Goal: Task Accomplishment & Management: Manage account settings

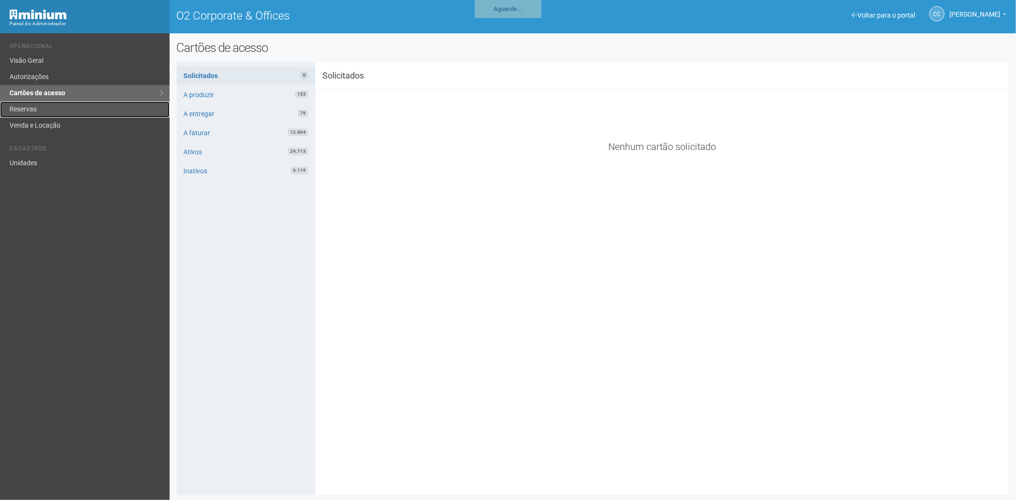
click at [66, 108] on link "Reservas" at bounding box center [85, 109] width 170 height 16
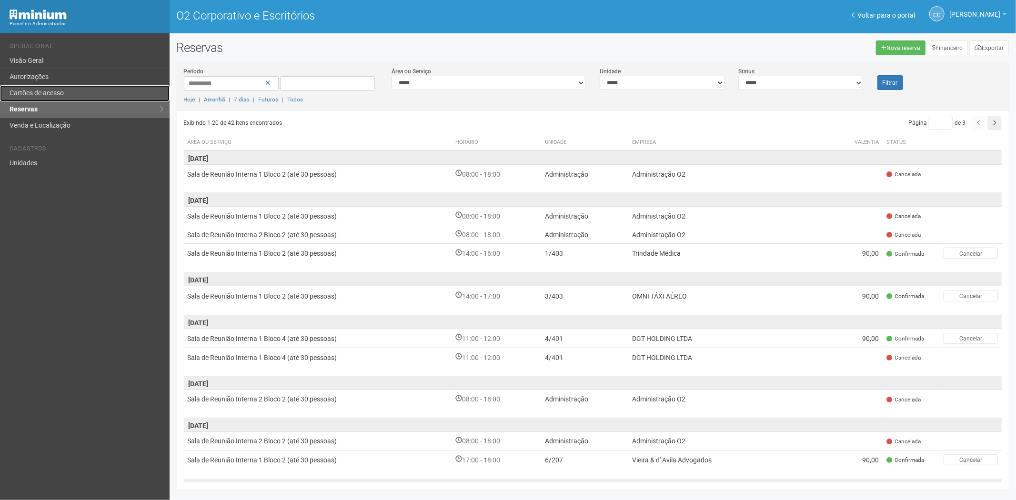
click at [57, 92] on font "Cartões de acesso" at bounding box center [37, 93] width 54 height 8
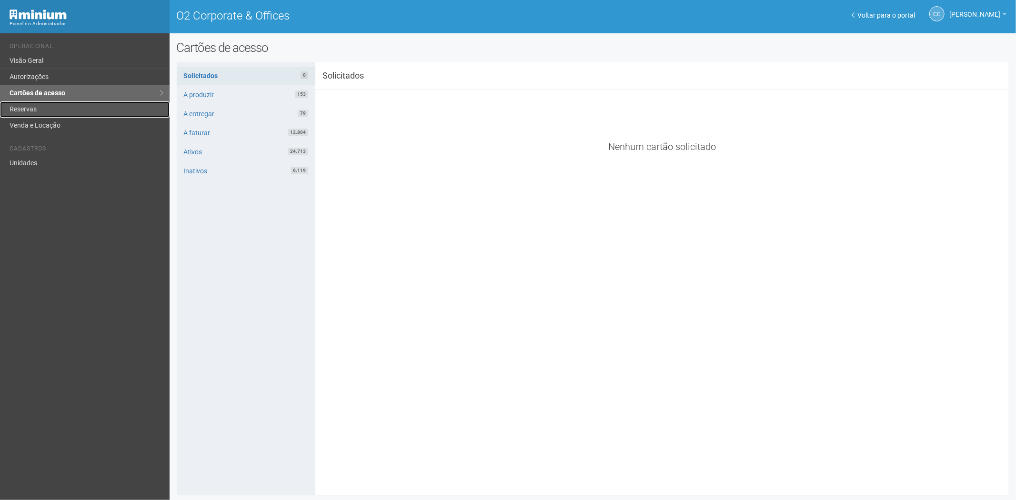
click at [30, 103] on link "Reservas" at bounding box center [85, 109] width 170 height 16
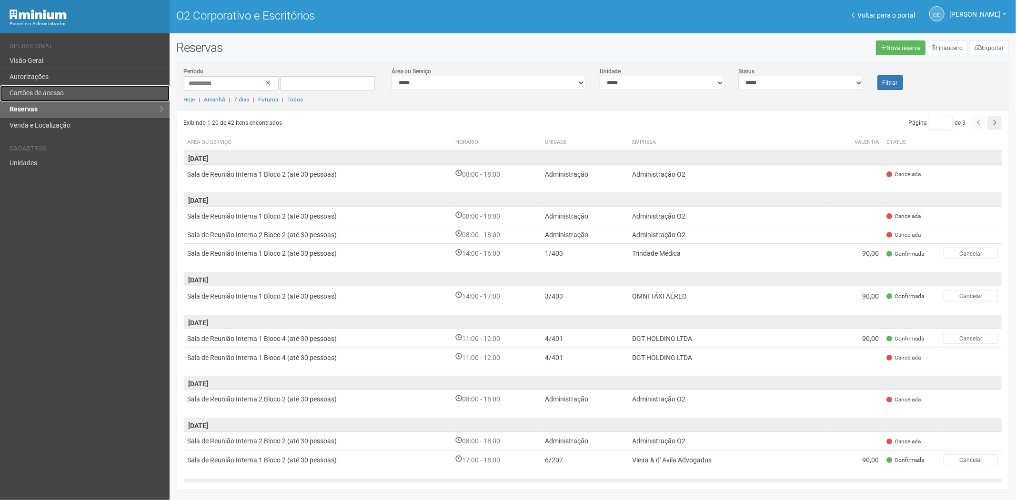
click at [73, 86] on link "Cartões de acesso" at bounding box center [85, 93] width 170 height 16
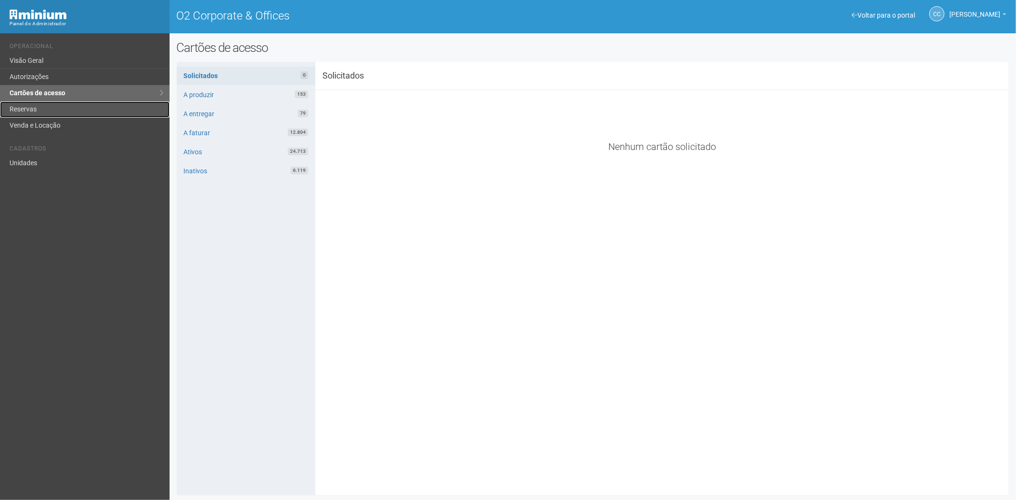
click at [26, 110] on link "Reservas" at bounding box center [85, 109] width 170 height 16
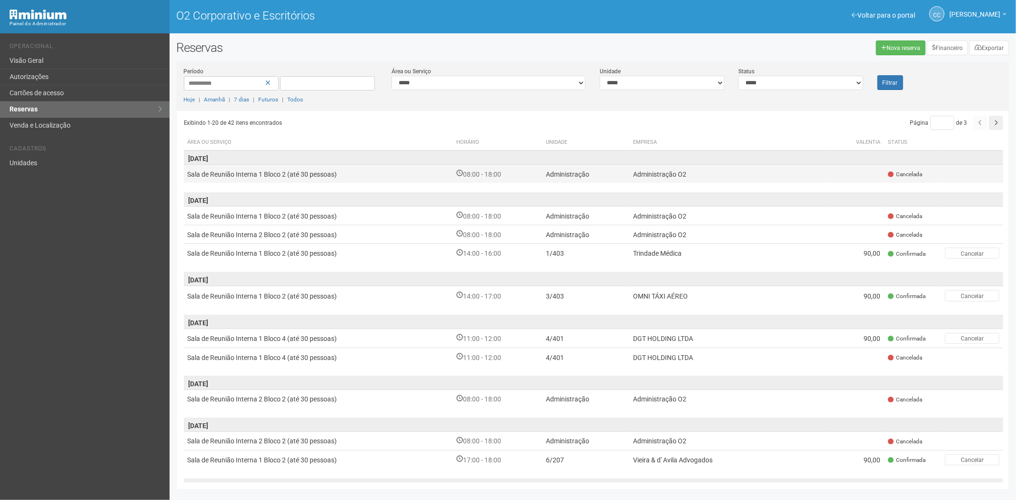
click at [774, 170] on td "Administração O2" at bounding box center [729, 174] width 200 height 18
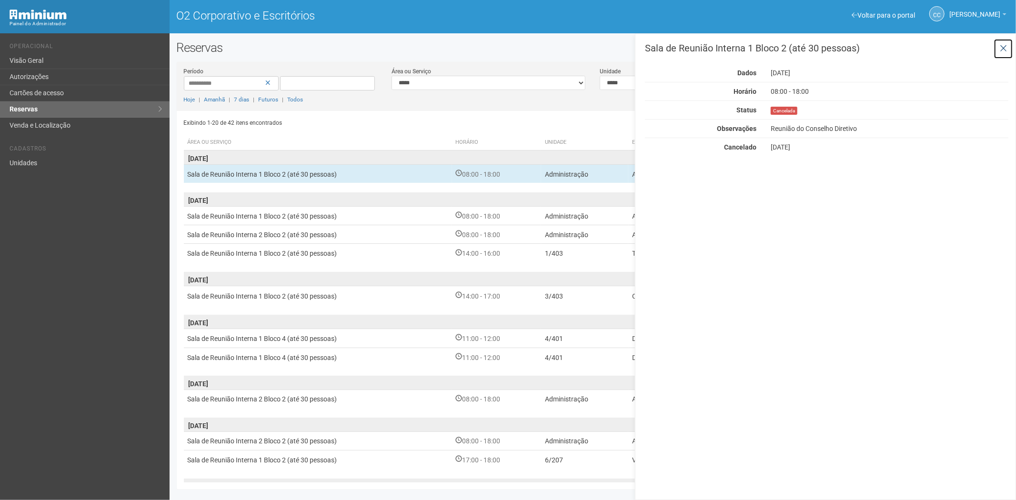
drag, startPoint x: 1006, startPoint y: 50, endPoint x: 914, endPoint y: 37, distance: 92.8
click at [1006, 50] on icon at bounding box center [1002, 49] width 7 height 10
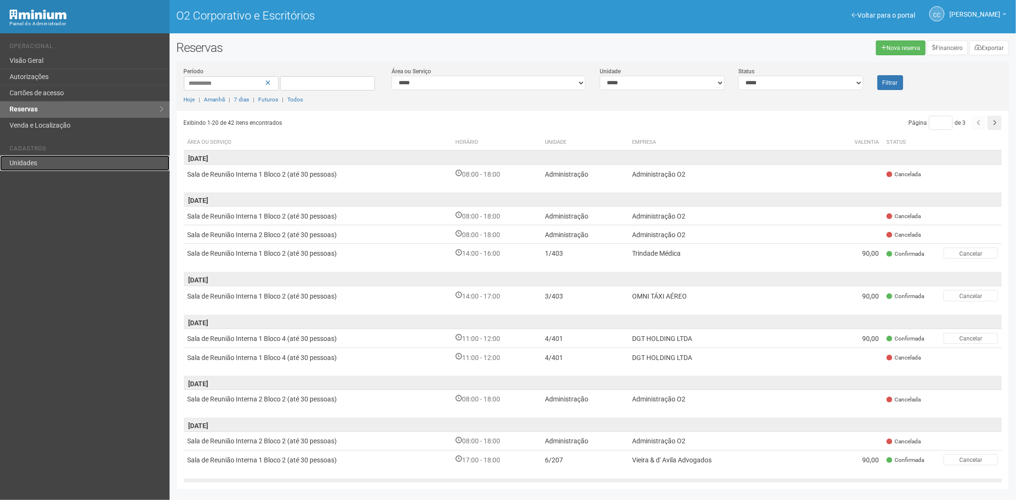
drag, startPoint x: 54, startPoint y: 162, endPoint x: 103, endPoint y: 160, distance: 48.6
click at [54, 162] on link "Unidades" at bounding box center [85, 163] width 170 height 16
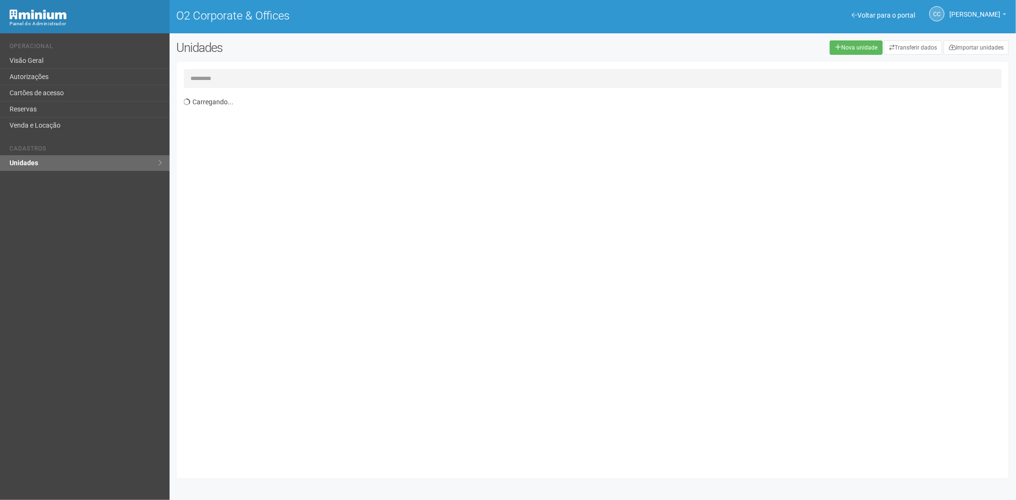
drag, startPoint x: 221, startPoint y: 77, endPoint x: 227, endPoint y: 75, distance: 5.6
click at [226, 75] on input "text" at bounding box center [593, 78] width 818 height 19
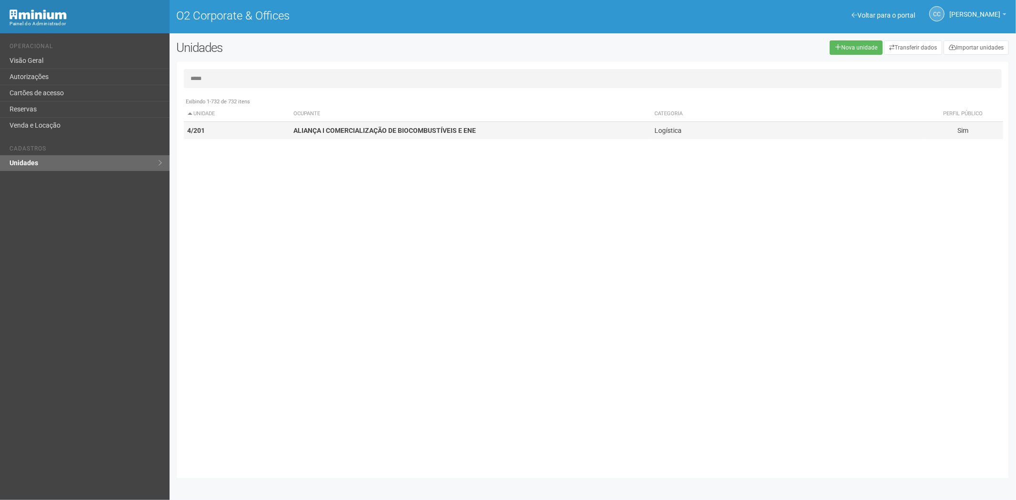
type input "*****"
click at [410, 127] on strong "ALIANÇA I COMERCIALIZAÇÃO DE BIOCOMBUSTÍVEIS E ENE" at bounding box center [384, 131] width 182 height 8
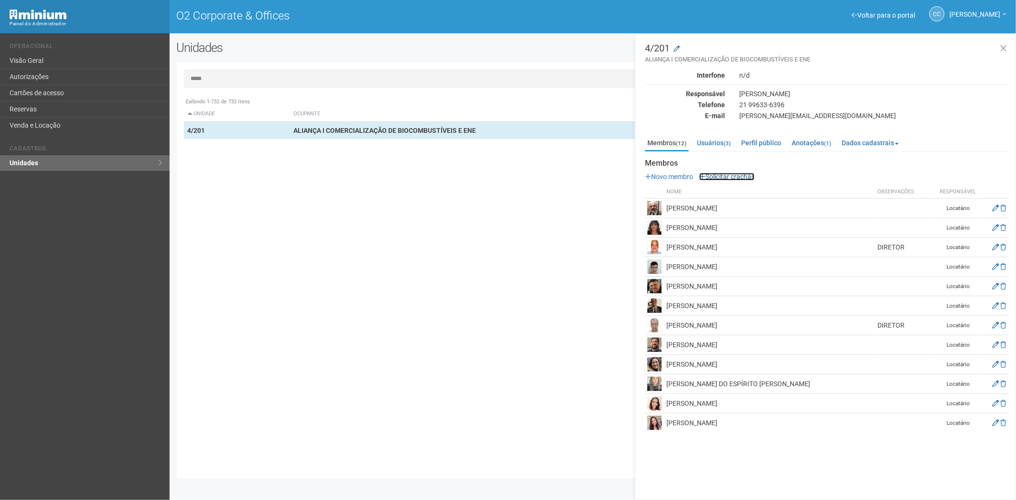
click at [723, 176] on link "Solicitar crachás" at bounding box center [726, 177] width 55 height 8
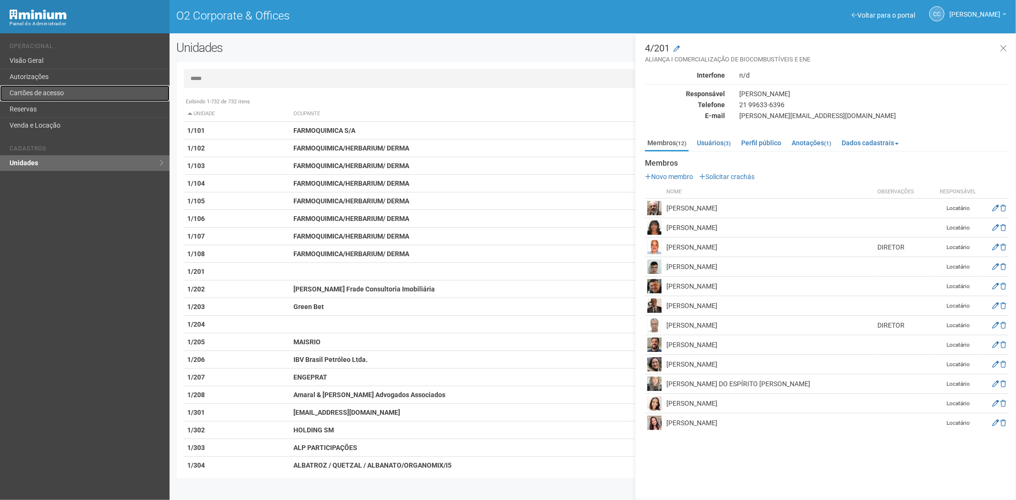
click at [55, 85] on link "Cartões de acesso" at bounding box center [85, 93] width 170 height 16
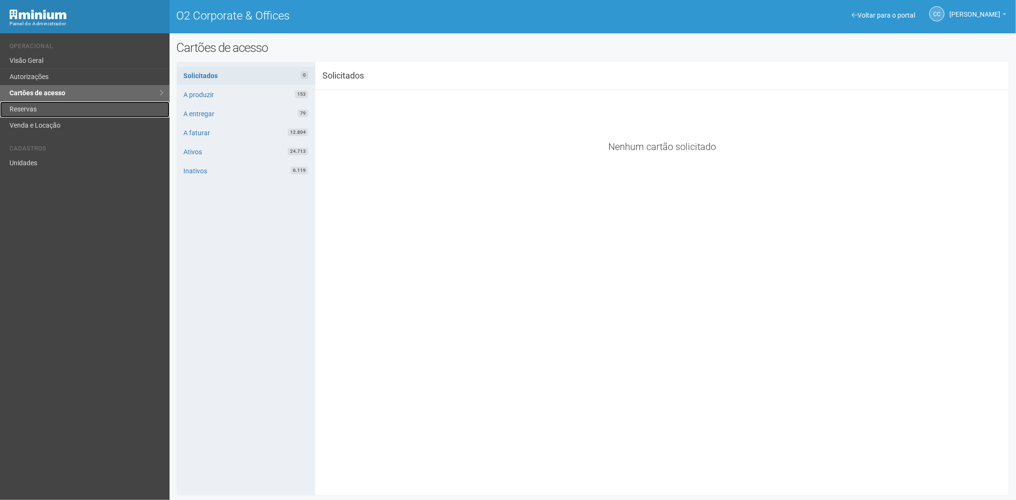
click at [77, 110] on link "Reservas" at bounding box center [85, 109] width 170 height 16
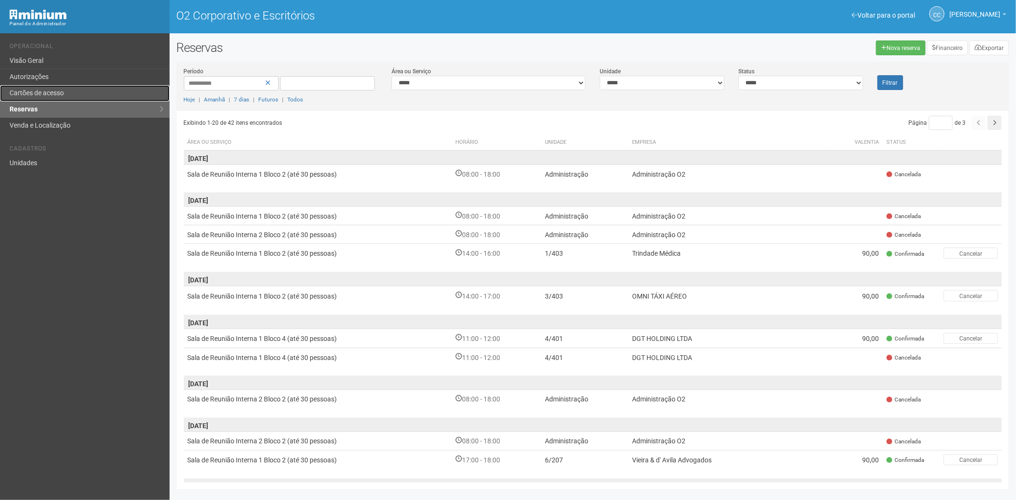
click at [61, 93] on font "Cartões de acesso" at bounding box center [37, 93] width 54 height 8
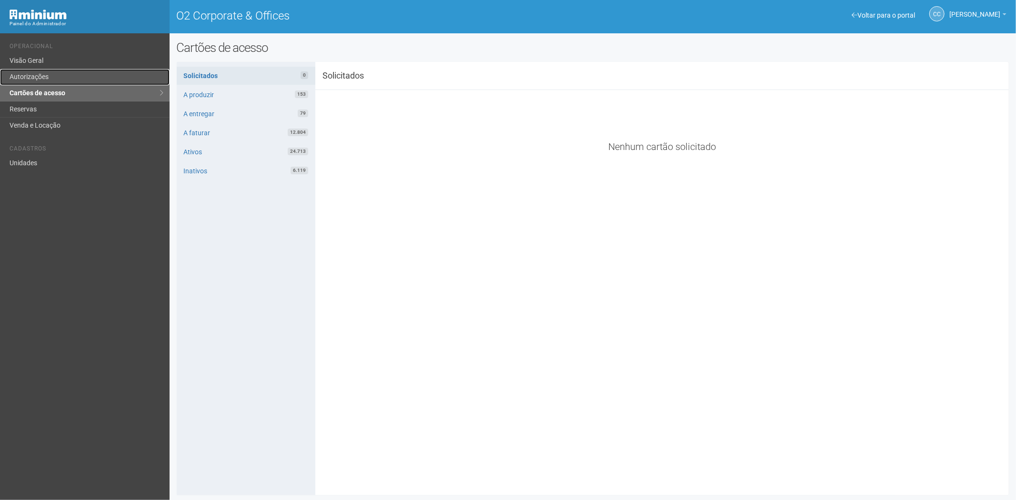
click at [53, 71] on link "Autorizações" at bounding box center [85, 77] width 170 height 16
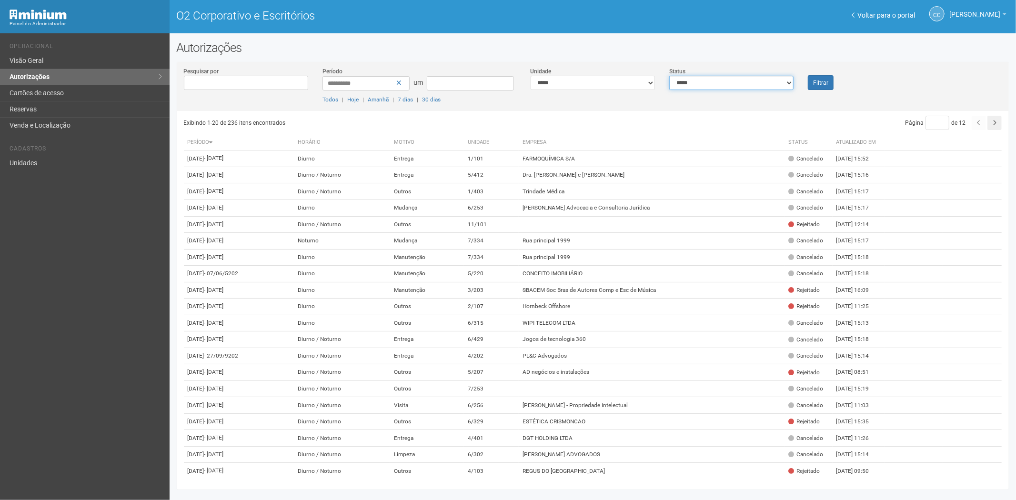
drag, startPoint x: 698, startPoint y: 82, endPoint x: 693, endPoint y: 89, distance: 8.2
click at [698, 82] on select "**********" at bounding box center [731, 83] width 124 height 14
select select "*"
click at [669, 76] on select "**********" at bounding box center [731, 83] width 124 height 14
click at [812, 80] on button "Filtrar" at bounding box center [821, 82] width 26 height 15
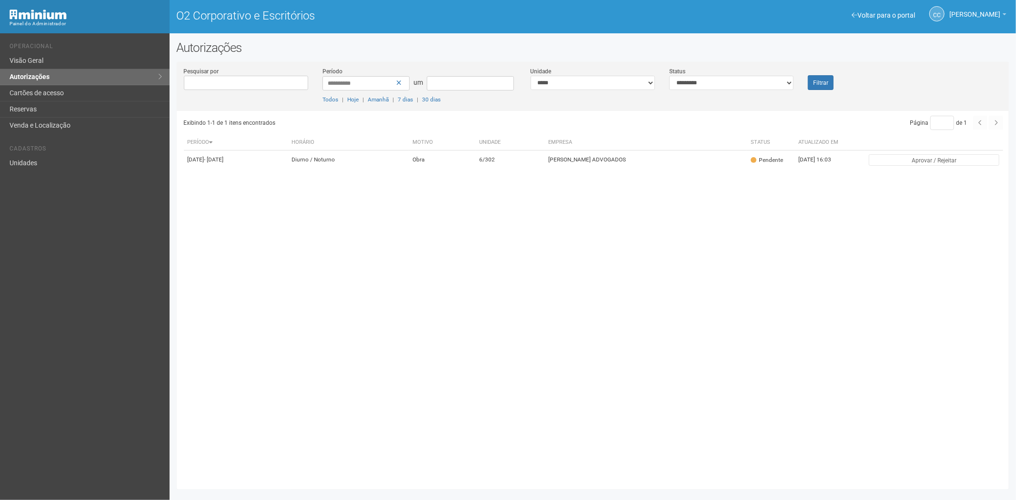
click at [286, 354] on div "Exibindo 1-1 de 1 itens encontrados Página * de 1 Período [GEOGRAPHIC_DATA] Mot…" at bounding box center [596, 296] width 825 height 371
click at [45, 94] on font "Cartões de acesso" at bounding box center [37, 93] width 54 height 8
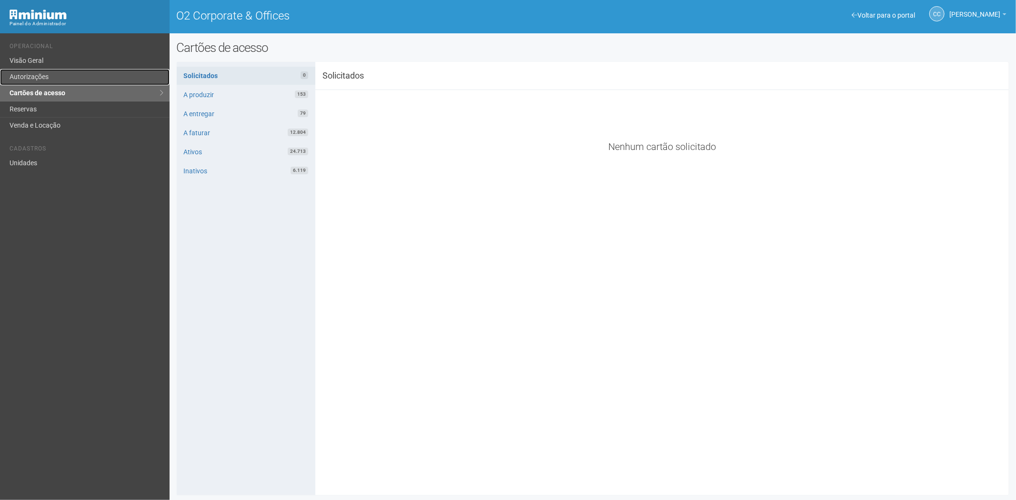
click at [29, 71] on link "Autorizações" at bounding box center [85, 77] width 170 height 16
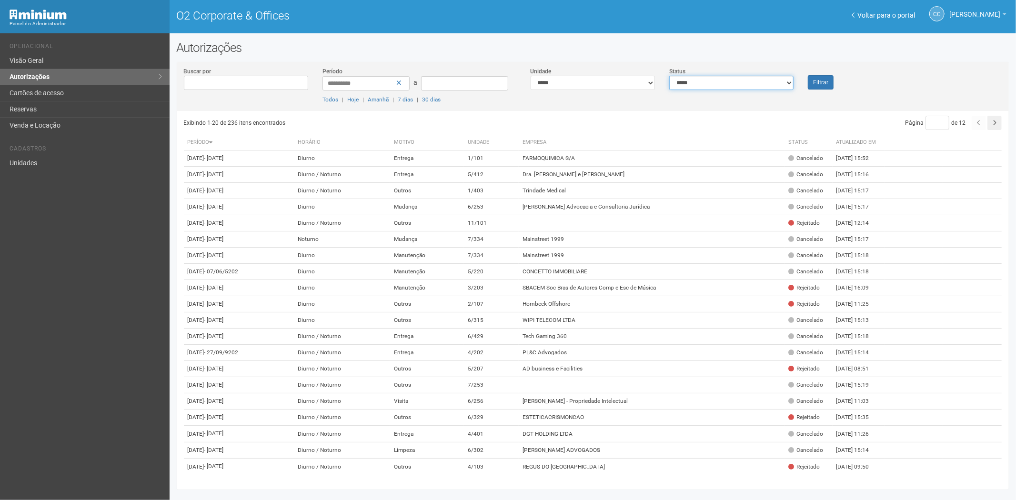
click at [689, 83] on select "**********" at bounding box center [731, 83] width 124 height 14
drag, startPoint x: 690, startPoint y: 82, endPoint x: 437, endPoint y: 75, distance: 253.9
click at [690, 82] on select "**********" at bounding box center [731, 83] width 124 height 14
click at [551, 83] on select "**********" at bounding box center [592, 83] width 124 height 14
select select "**********"
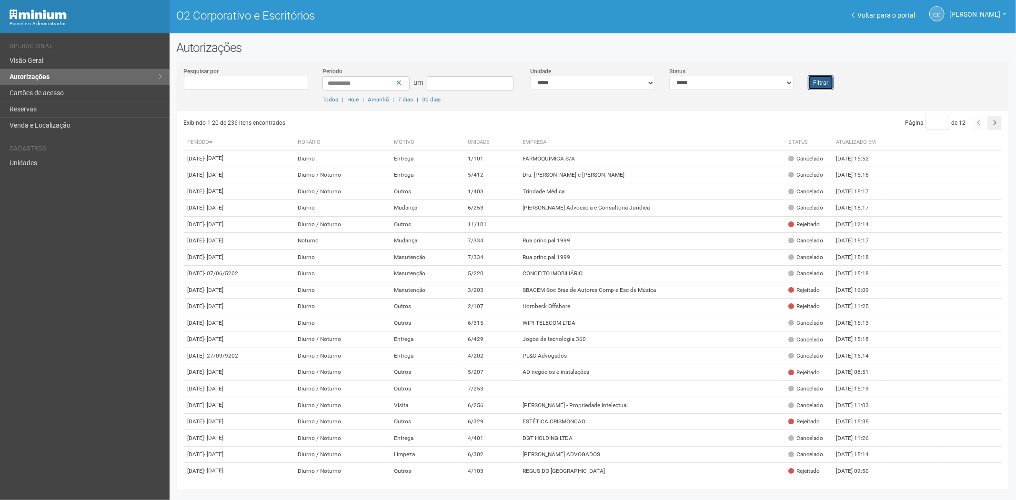
click at [823, 81] on font "Filtrar" at bounding box center [820, 83] width 15 height 7
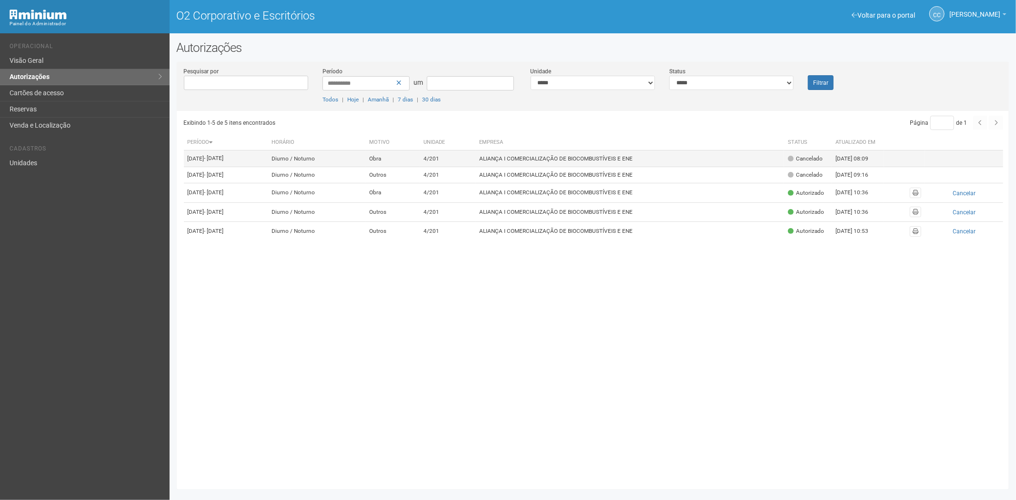
click at [715, 164] on td "ALIANÇA I COMERCIALIZAÇÃO DE BIOCOMBUSTÍVEIS E ENE" at bounding box center [629, 158] width 309 height 17
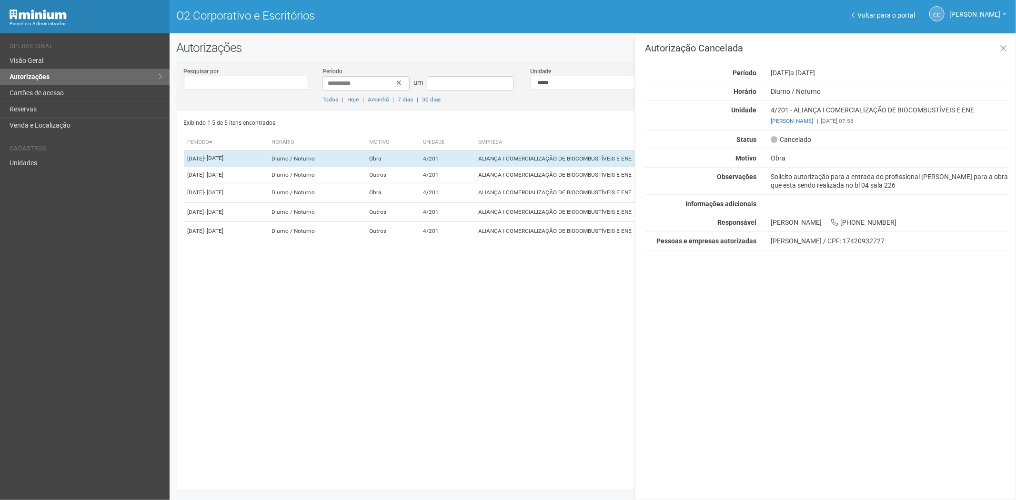
click at [718, 189] on div "Observações Solicito autorização para a entrada do profissional Lucas Rosa Ferr…" at bounding box center [827, 180] width 378 height 17
click at [572, 234] on font "ALIANÇA I COMERCIALIZAÇÃO DE BIOCOMBUSTÍVEIS E ENE" at bounding box center [555, 231] width 153 height 7
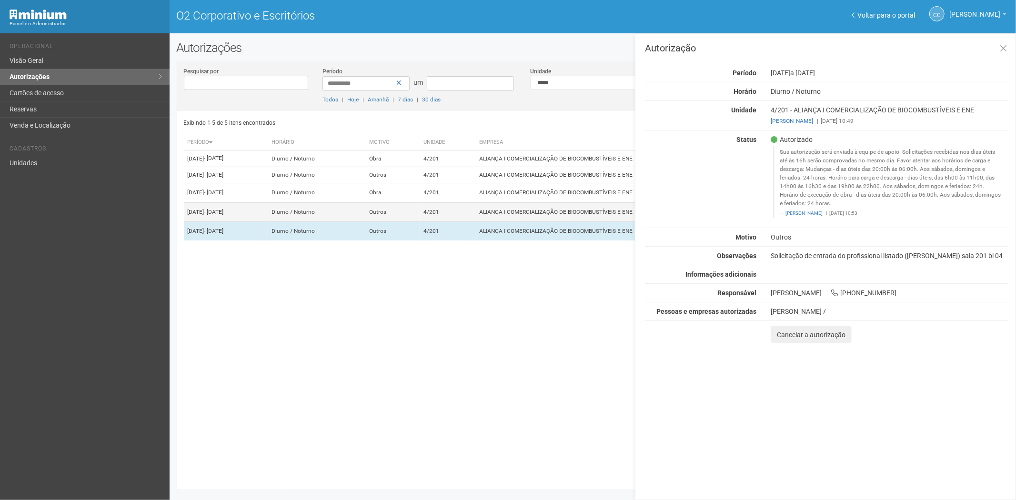
click at [575, 215] on font "ALIANÇA I COMERCIALIZAÇÃO DE BIOCOMBUSTÍVEIS E ENE" at bounding box center [555, 212] width 153 height 7
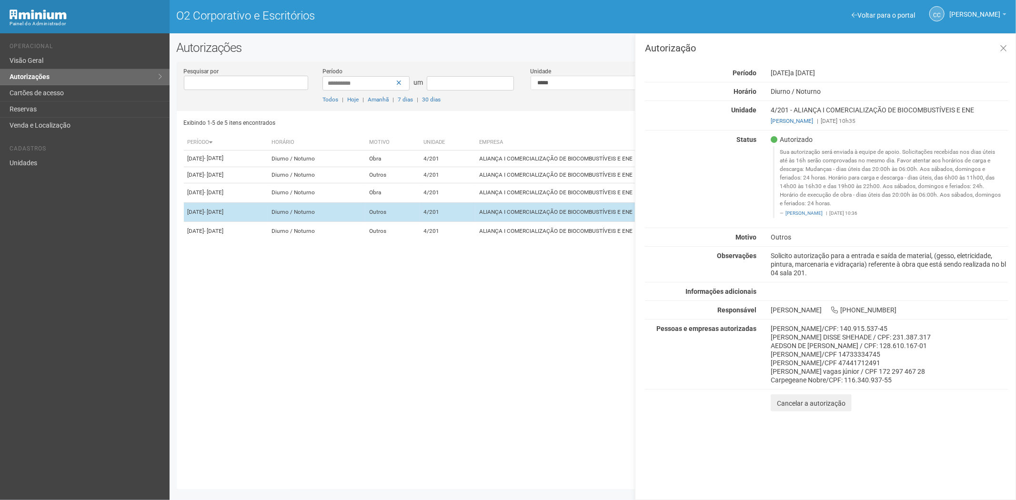
click at [567, 221] on td "ALIANÇA I COMERCIALIZAÇÃO DE BIOCOMBUSTÍVEIS E ENE" at bounding box center [629, 211] width 309 height 19
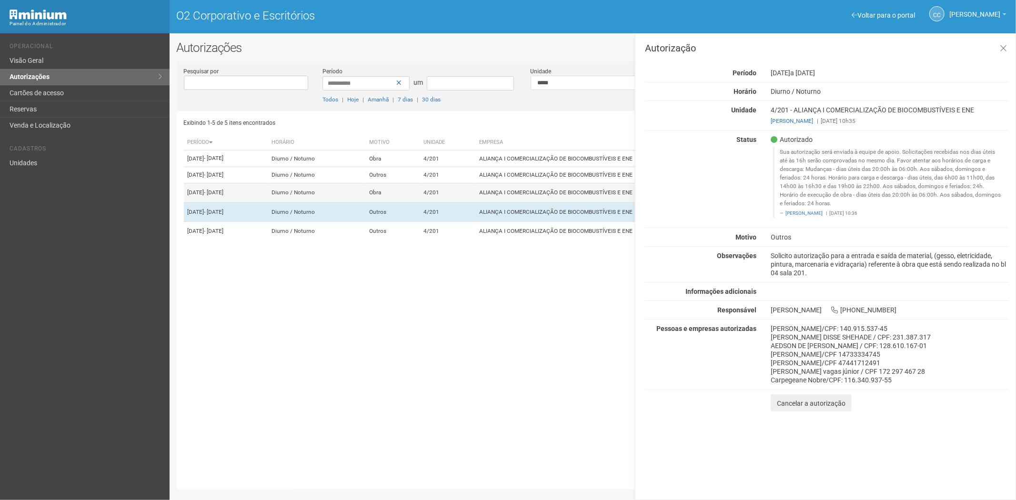
click at [559, 196] on font "ALIANÇA I COMERCIALIZAÇÃO DE BIOCOMBUSTÍVEIS E ENE" at bounding box center [555, 193] width 153 height 7
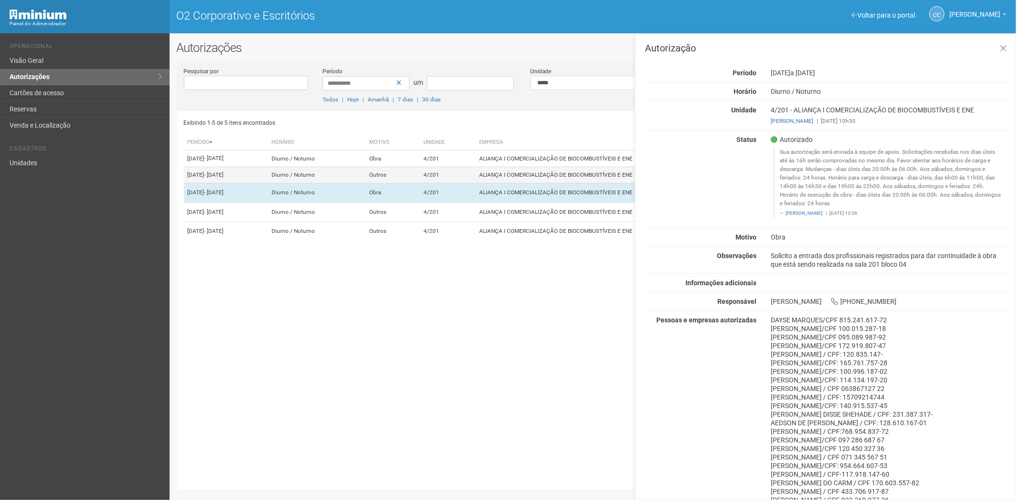
drag, startPoint x: 522, startPoint y: 191, endPoint x: 524, endPoint y: 187, distance: 4.9
click at [522, 178] on font "ALIANÇA I COMERCIALIZAÇÃO DE BIOCOMBUSTÍVEIS E ENE" at bounding box center [555, 174] width 153 height 7
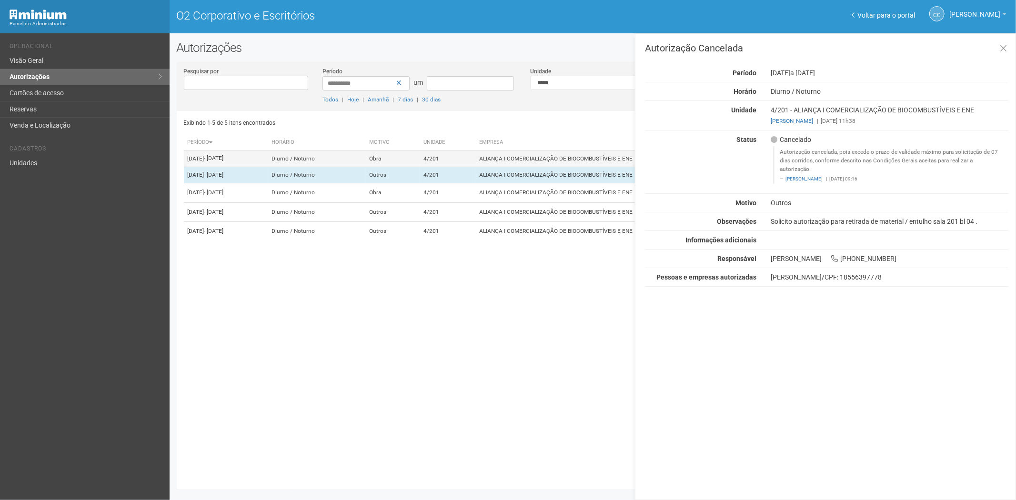
click at [537, 162] on font "ALIANÇA I COMERCIALIZAÇÃO DE BIOCOMBUSTÍVEIS E ENE" at bounding box center [555, 158] width 153 height 7
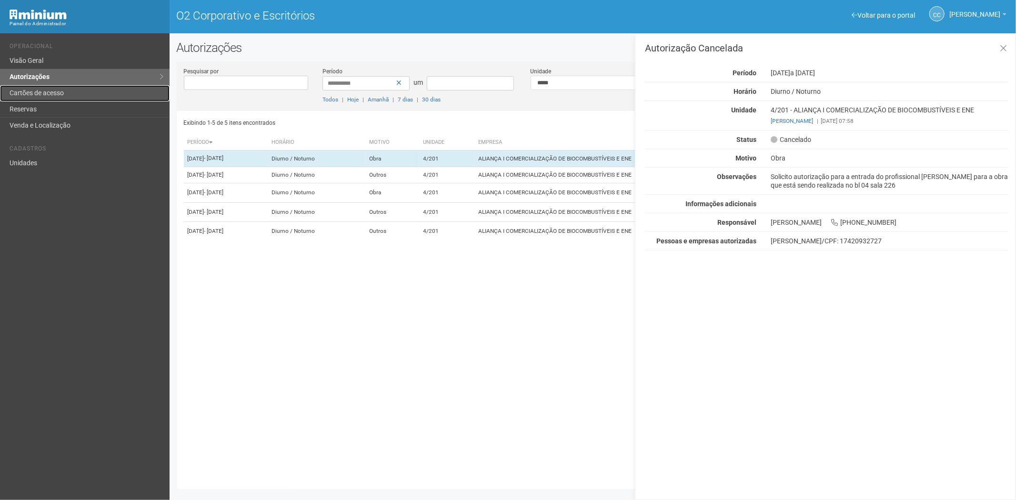
click at [49, 92] on font "Cartões de acesso" at bounding box center [37, 93] width 54 height 8
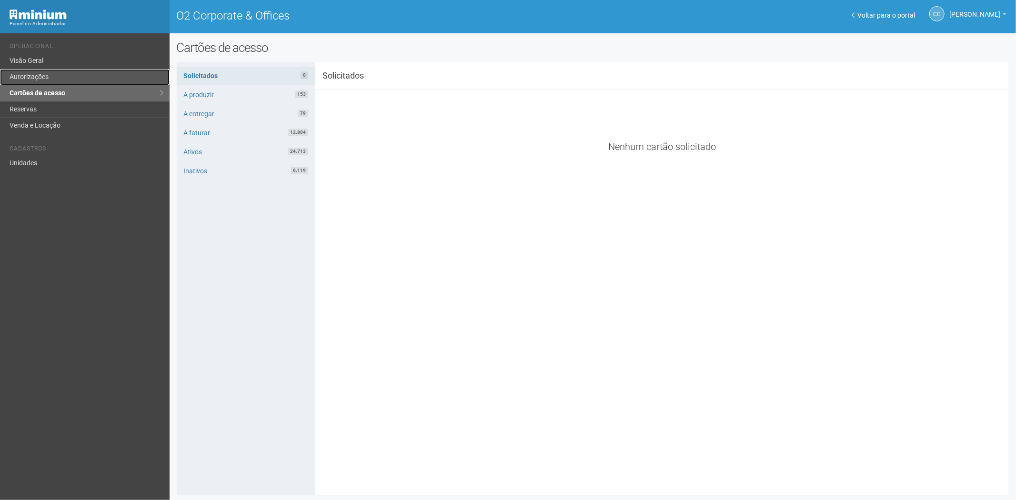
click at [60, 76] on link "Autorizações" at bounding box center [85, 77] width 170 height 16
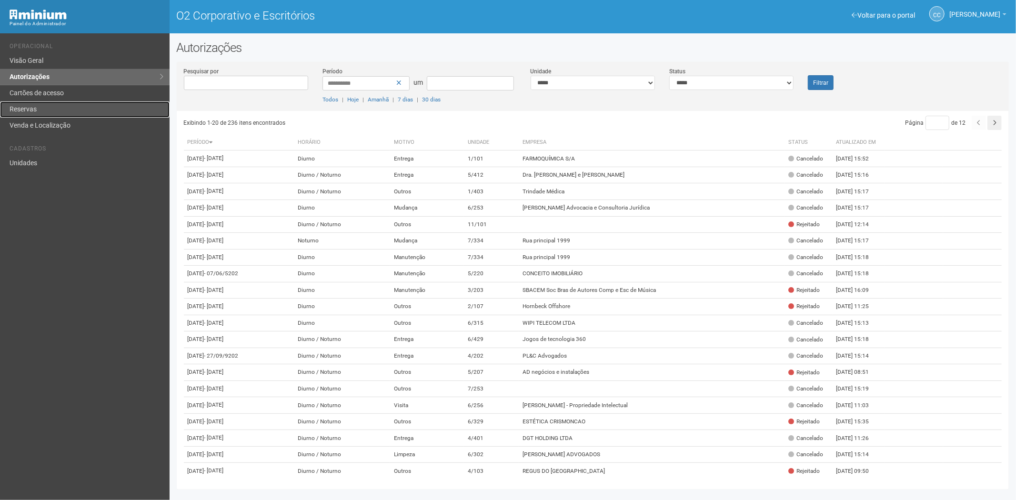
click at [43, 113] on link "Reservas" at bounding box center [85, 109] width 170 height 16
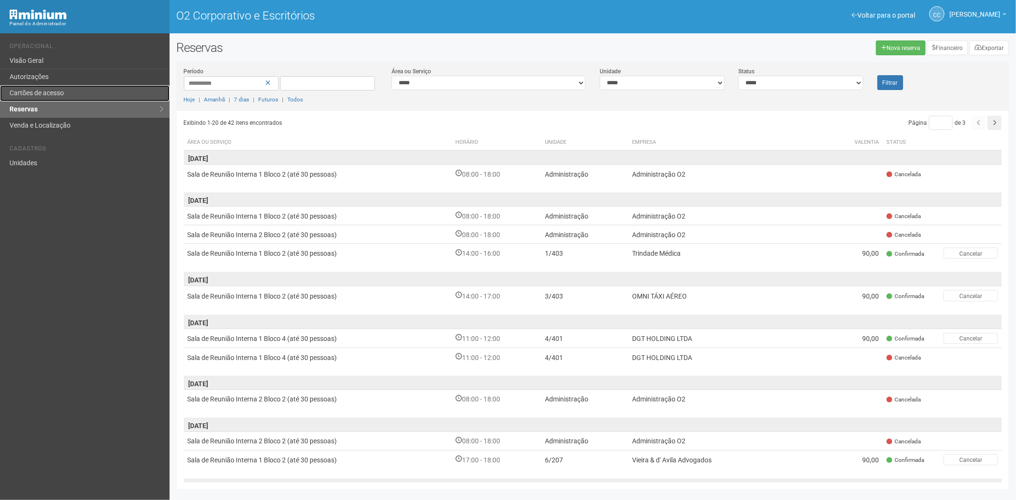
click at [49, 89] on font "Cartões de acesso" at bounding box center [37, 93] width 54 height 8
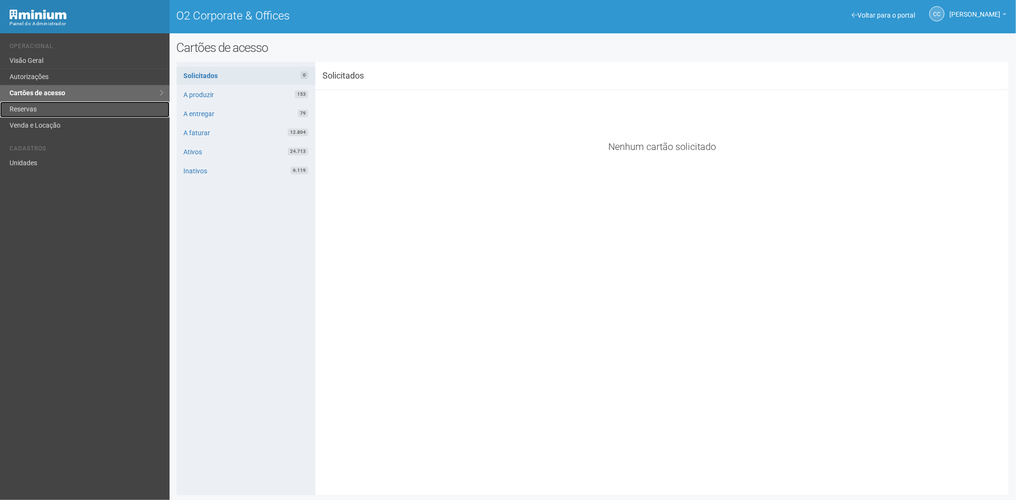
click at [45, 111] on link "Reservas" at bounding box center [85, 109] width 170 height 16
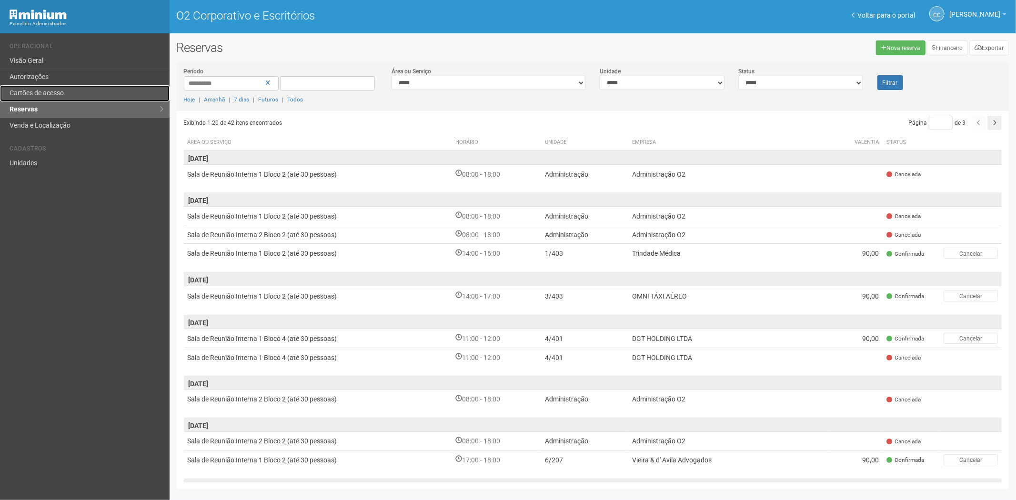
click at [72, 88] on link "Cartões de acesso" at bounding box center [85, 93] width 170 height 16
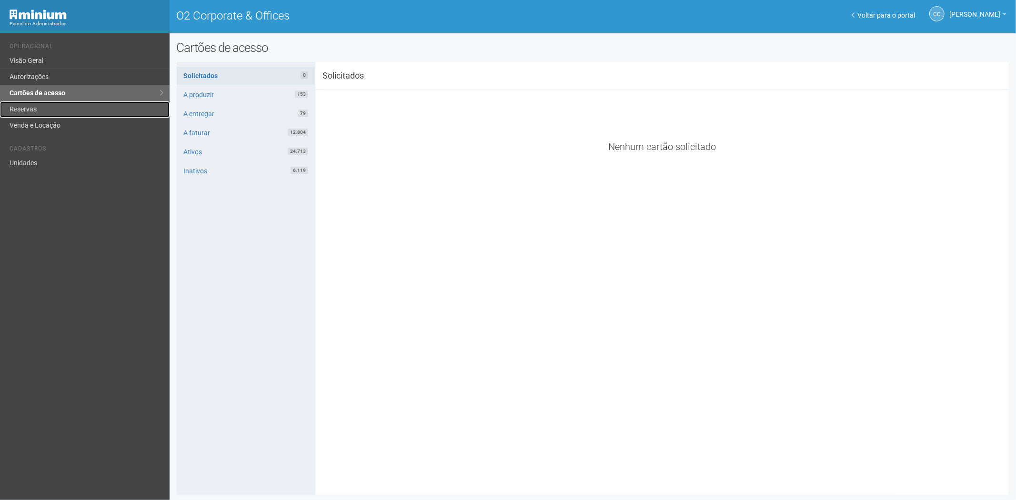
click at [57, 102] on link "Reservas" at bounding box center [85, 109] width 170 height 16
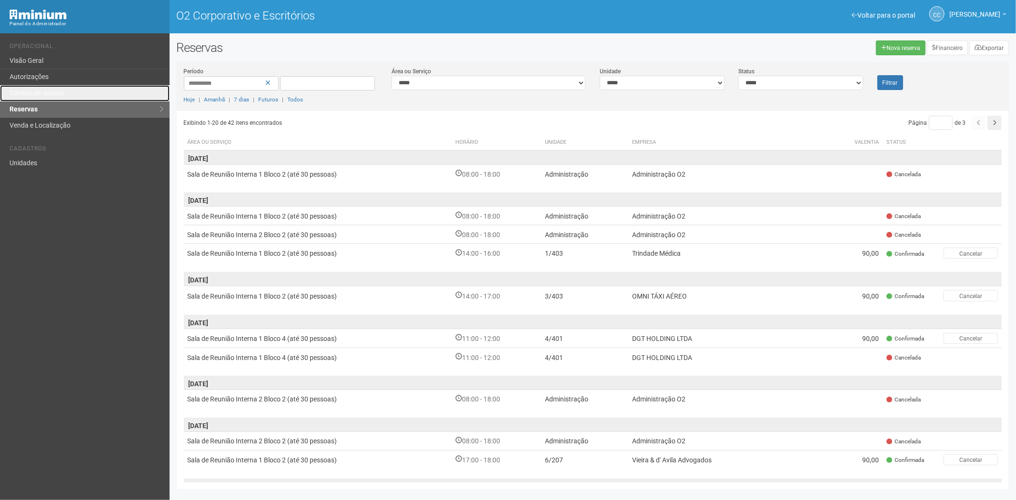
drag, startPoint x: 89, startPoint y: 92, endPoint x: 112, endPoint y: 113, distance: 31.0
click at [89, 92] on link "Cartões de acesso" at bounding box center [85, 93] width 170 height 16
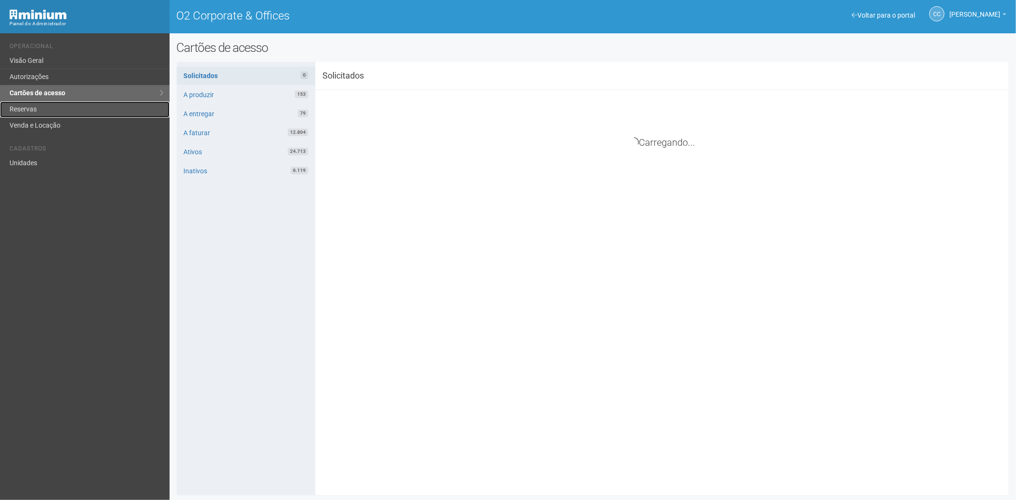
click at [38, 102] on link "Reservas" at bounding box center [85, 109] width 170 height 16
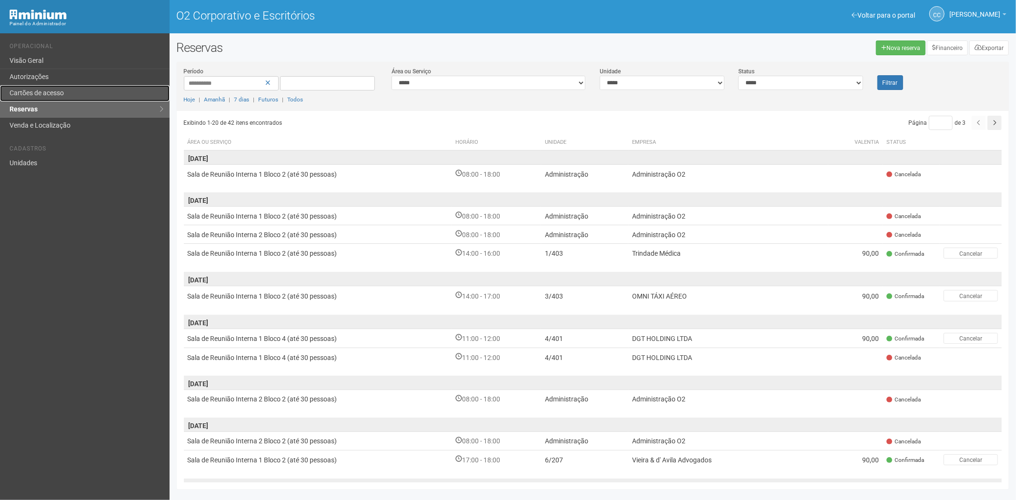
click at [44, 92] on font "Cartões de acesso" at bounding box center [37, 93] width 54 height 8
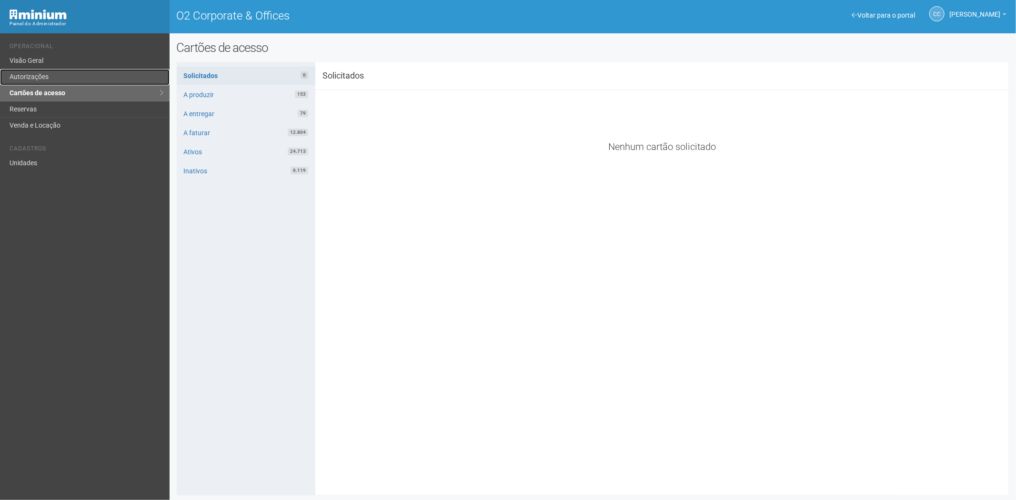
click at [49, 75] on link "Autorizações" at bounding box center [85, 77] width 170 height 16
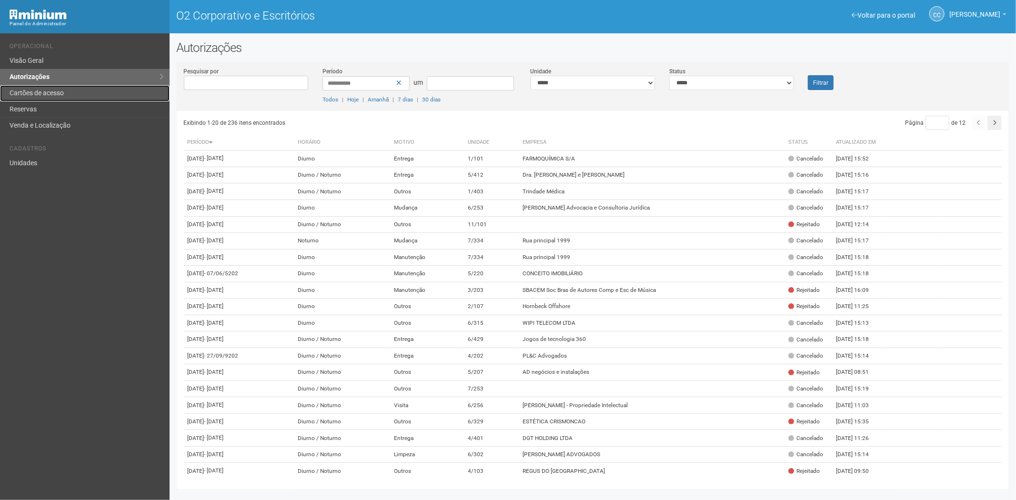
click at [93, 93] on link "Cartões de acesso" at bounding box center [85, 93] width 170 height 16
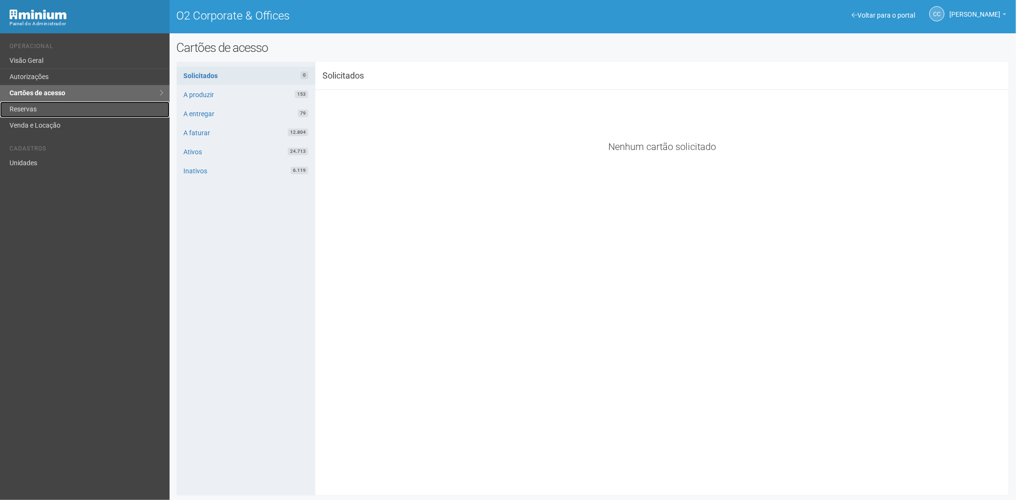
click at [58, 104] on link "Reservas" at bounding box center [85, 109] width 170 height 16
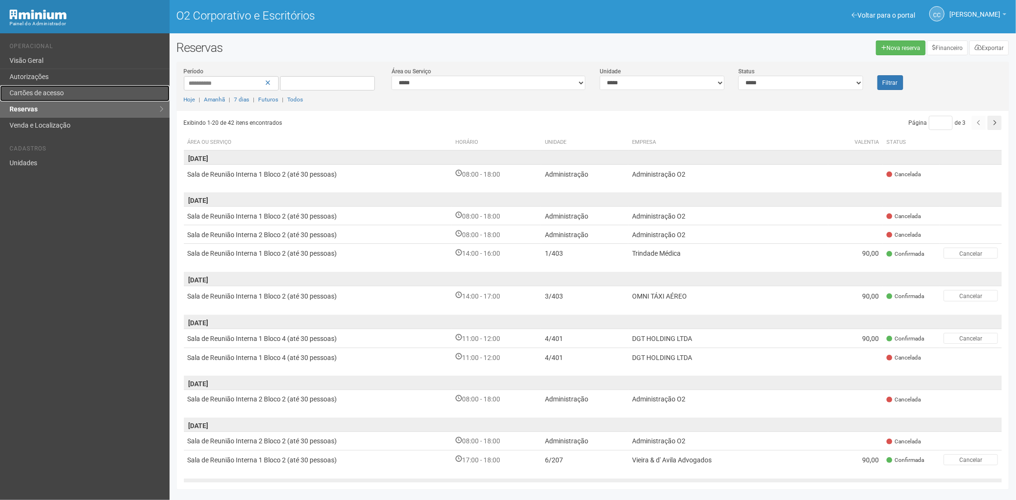
click at [51, 100] on link "Cartões de acesso" at bounding box center [85, 93] width 170 height 16
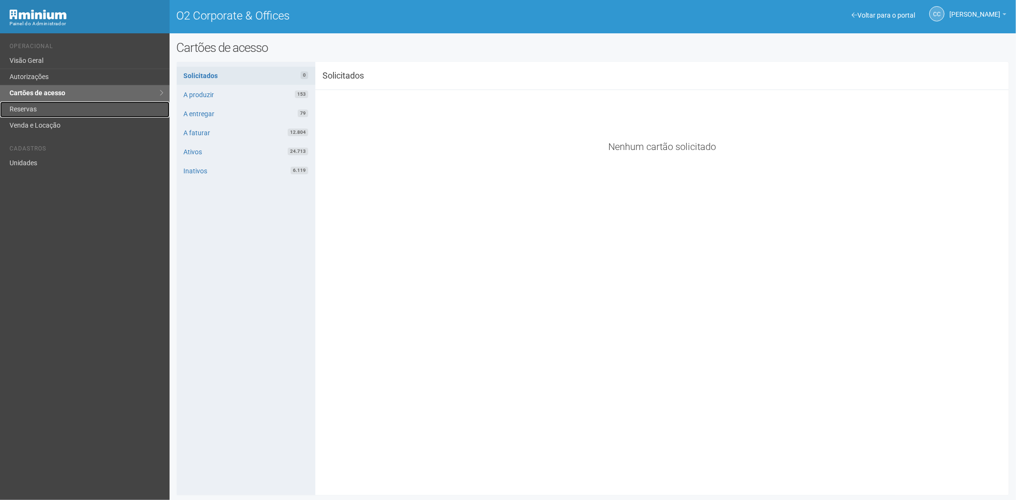
click at [30, 110] on link "Reservas" at bounding box center [85, 109] width 170 height 16
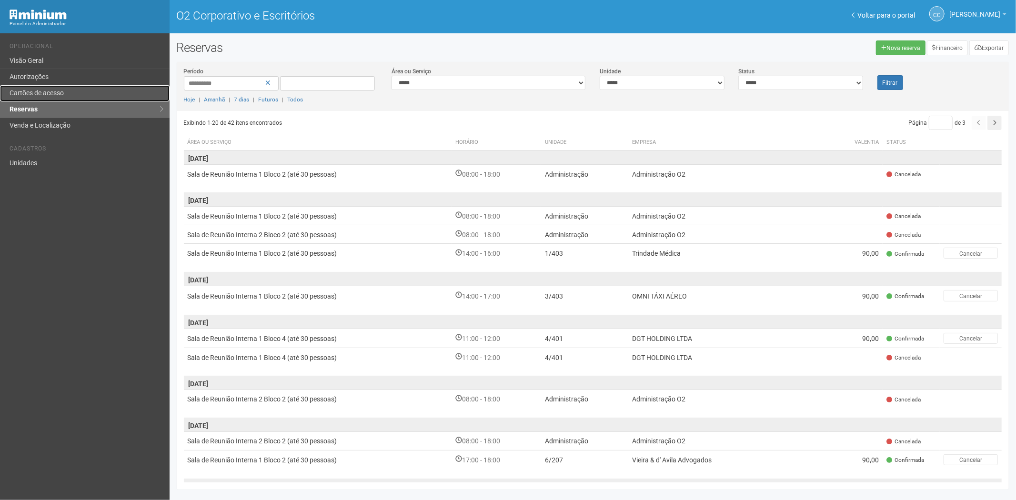
click at [54, 89] on font "Cartões de acesso" at bounding box center [37, 93] width 54 height 8
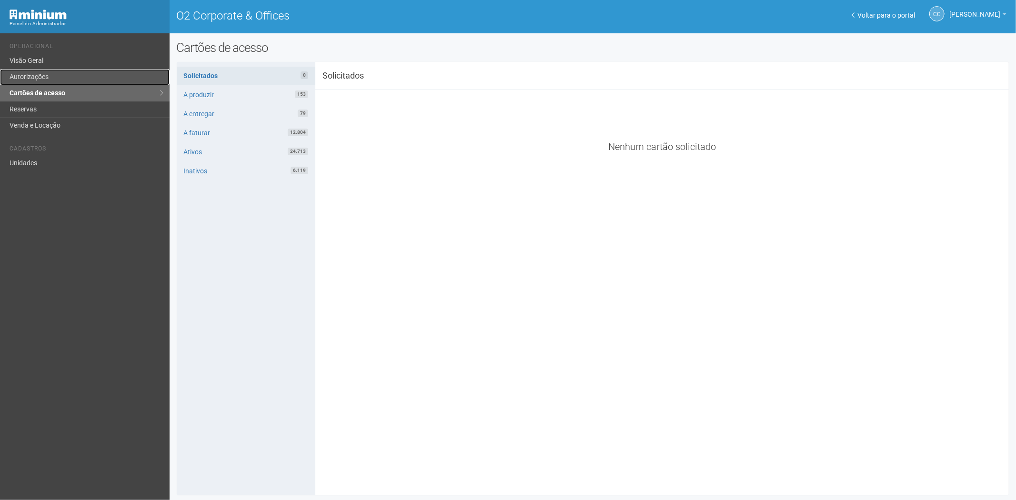
click at [41, 78] on link "Autorizações" at bounding box center [85, 77] width 170 height 16
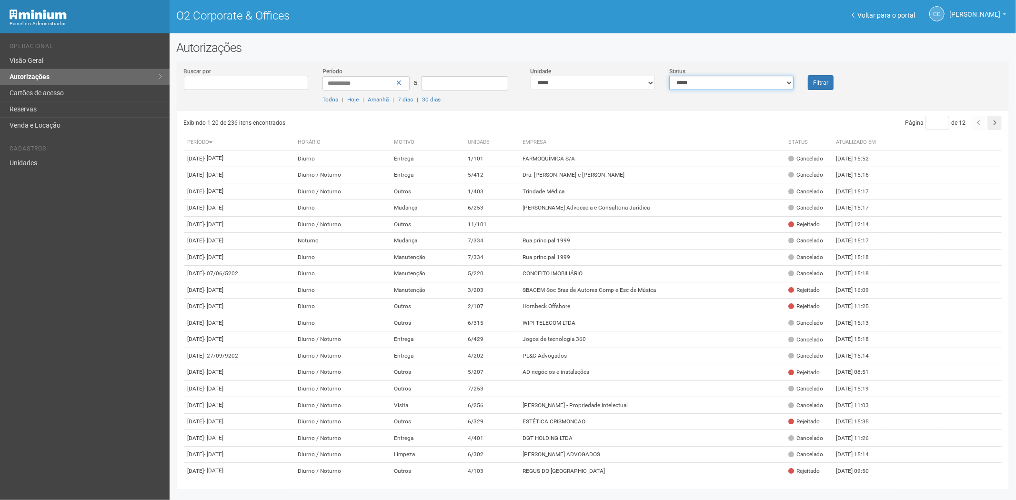
drag, startPoint x: 730, startPoint y: 84, endPoint x: 725, endPoint y: 88, distance: 6.9
click at [730, 84] on select "**********" at bounding box center [731, 83] width 124 height 14
select select "*"
click at [669, 76] on select "**********" at bounding box center [731, 83] width 124 height 14
click at [826, 85] on font "Filtrar" at bounding box center [820, 83] width 15 height 7
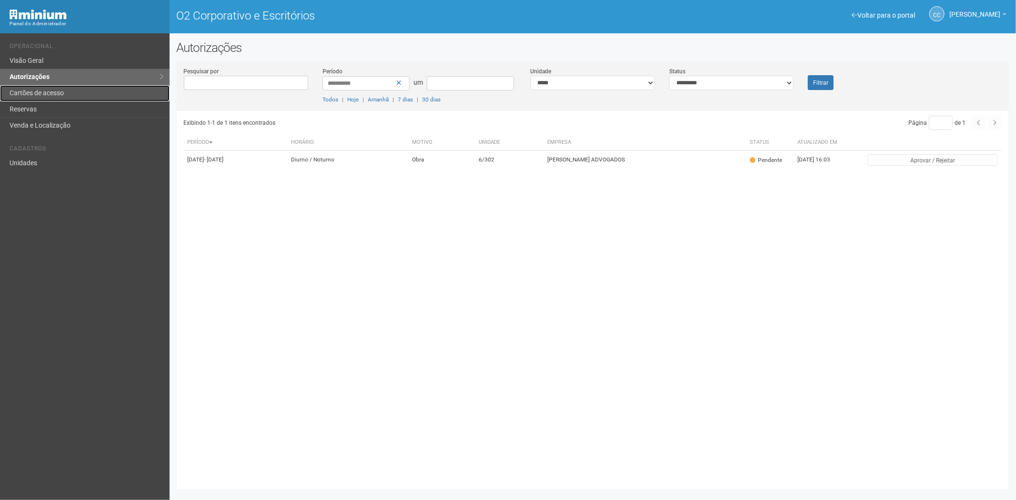
drag, startPoint x: 46, startPoint y: 87, endPoint x: 47, endPoint y: 97, distance: 10.0
click at [46, 89] on link "Cartões de acesso" at bounding box center [85, 93] width 170 height 16
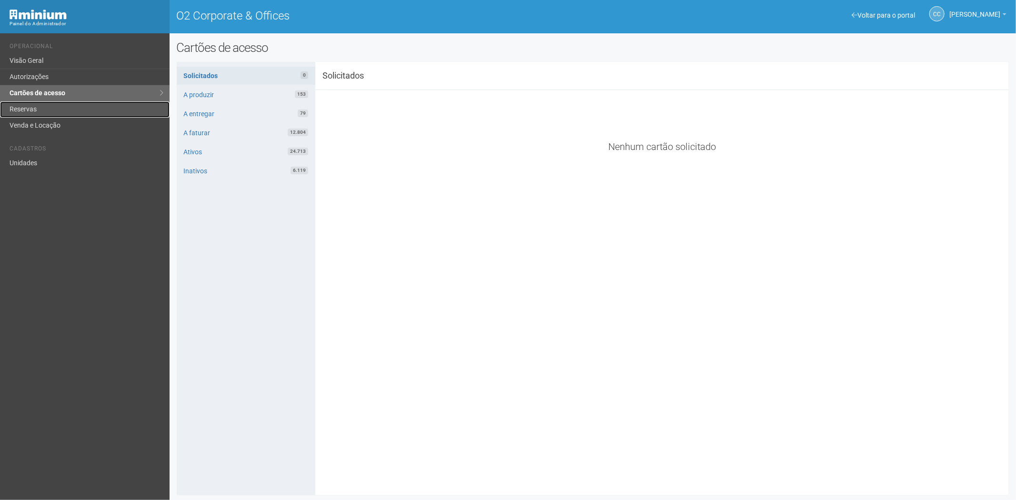
click at [57, 108] on link "Reservas" at bounding box center [85, 109] width 170 height 16
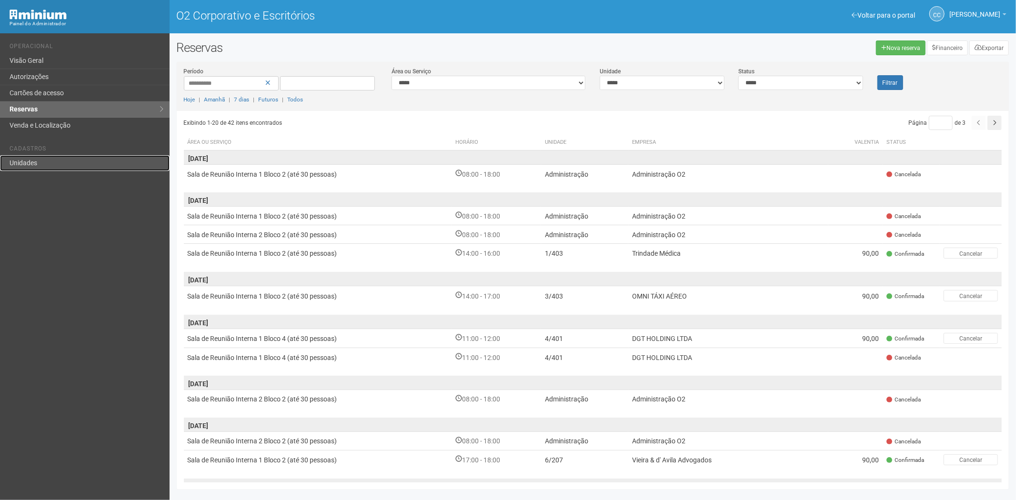
click at [50, 158] on link "Unidades" at bounding box center [85, 163] width 170 height 16
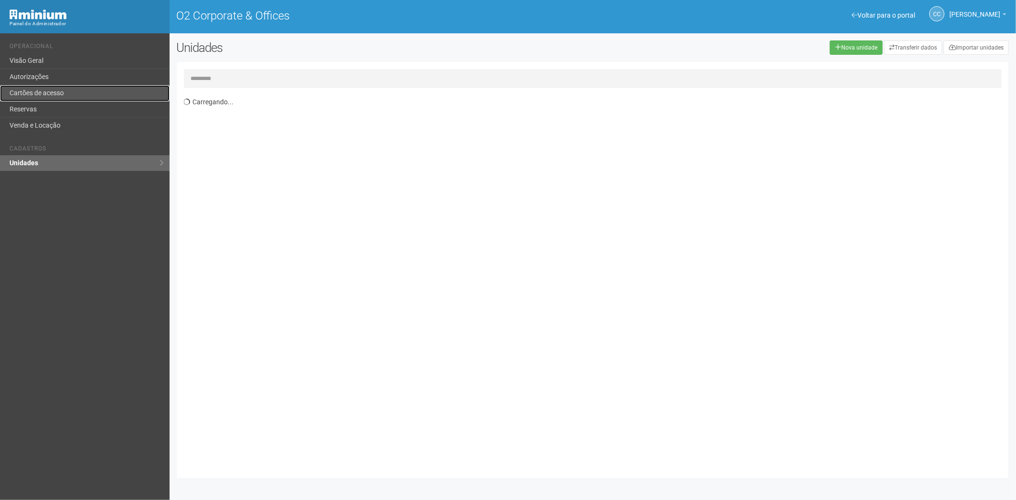
click at [43, 86] on link "Cartões de acesso" at bounding box center [85, 93] width 170 height 16
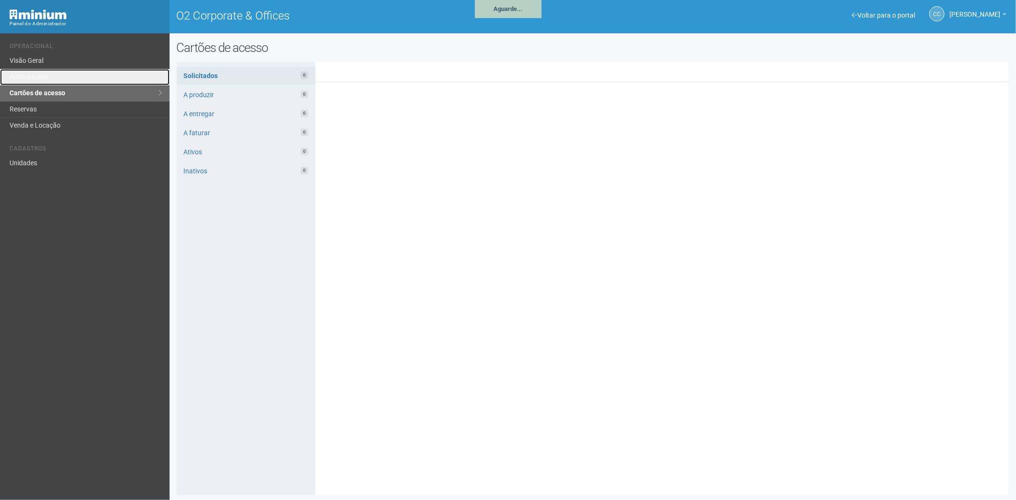
click at [75, 77] on link "Autorizações" at bounding box center [85, 77] width 170 height 16
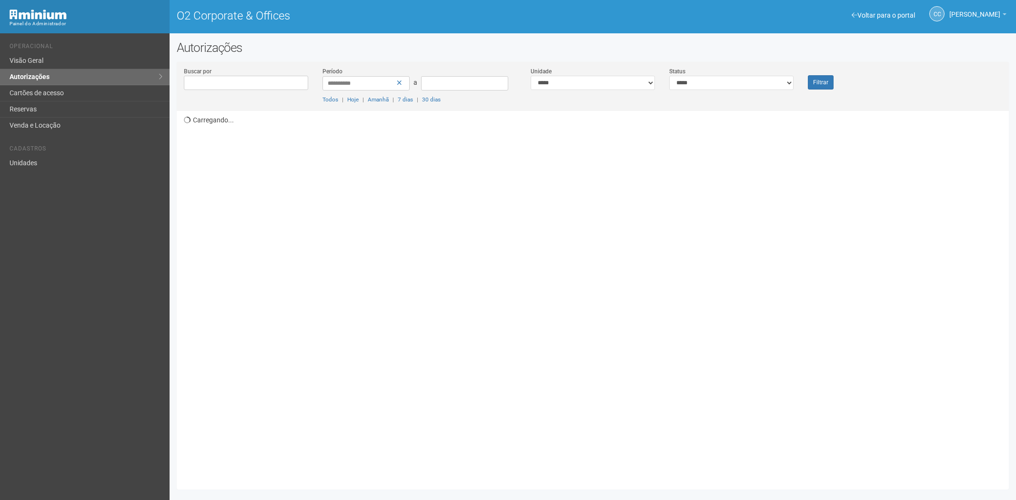
click at [55, 73] on link "Autorizações" at bounding box center [85, 77] width 170 height 16
click at [696, 83] on select "**********" at bounding box center [731, 83] width 124 height 14
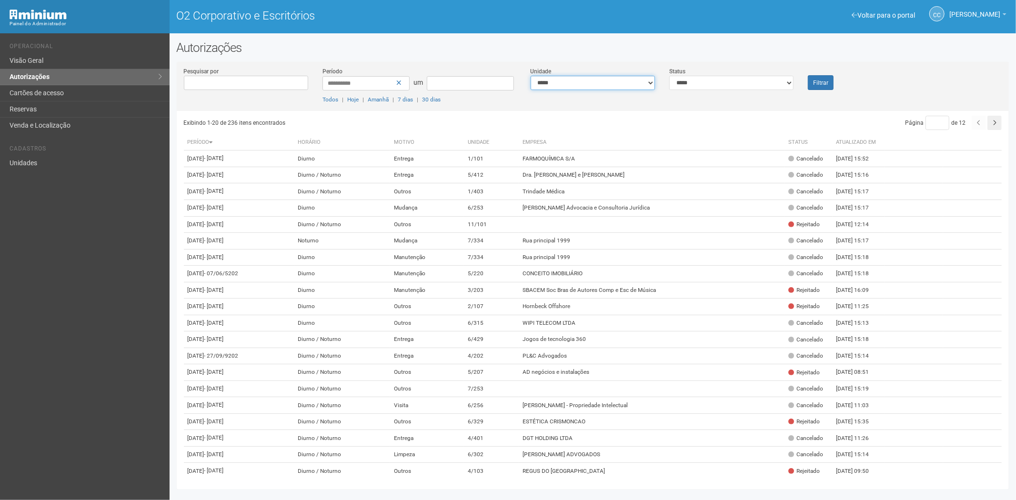
click at [608, 82] on select "**********" at bounding box center [592, 83] width 124 height 14
select select "**********"
click at [827, 84] on font "Filtrar" at bounding box center [820, 83] width 15 height 7
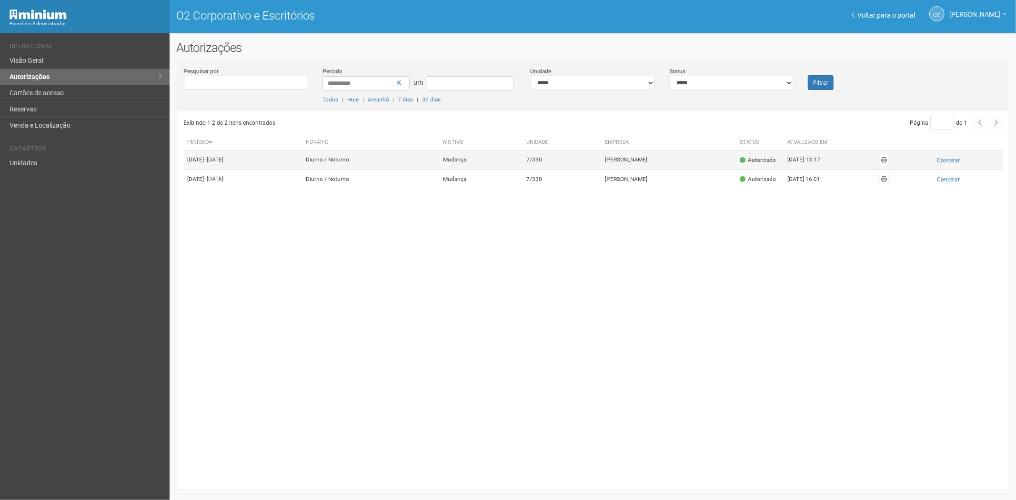
click at [651, 165] on td "Vera Garcia" at bounding box center [668, 159] width 135 height 19
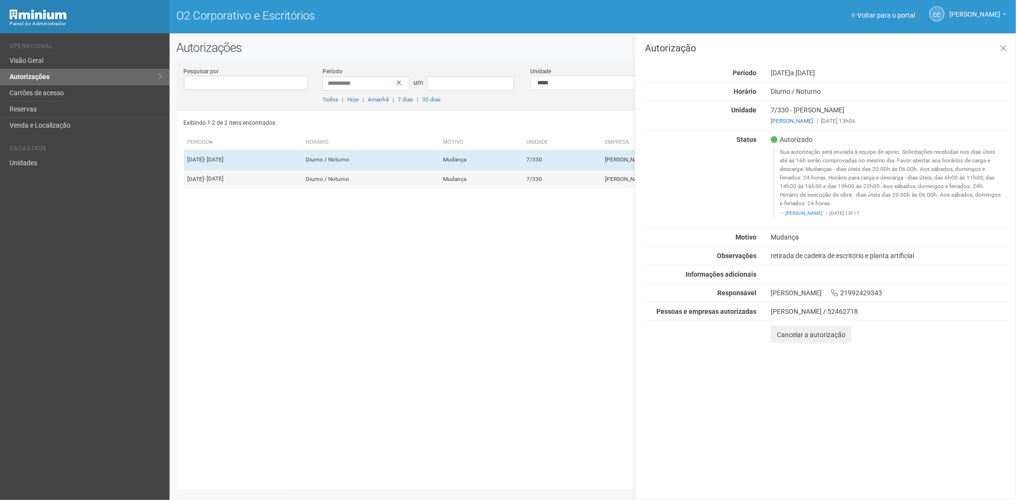
click at [497, 189] on td "Mudança" at bounding box center [480, 179] width 83 height 19
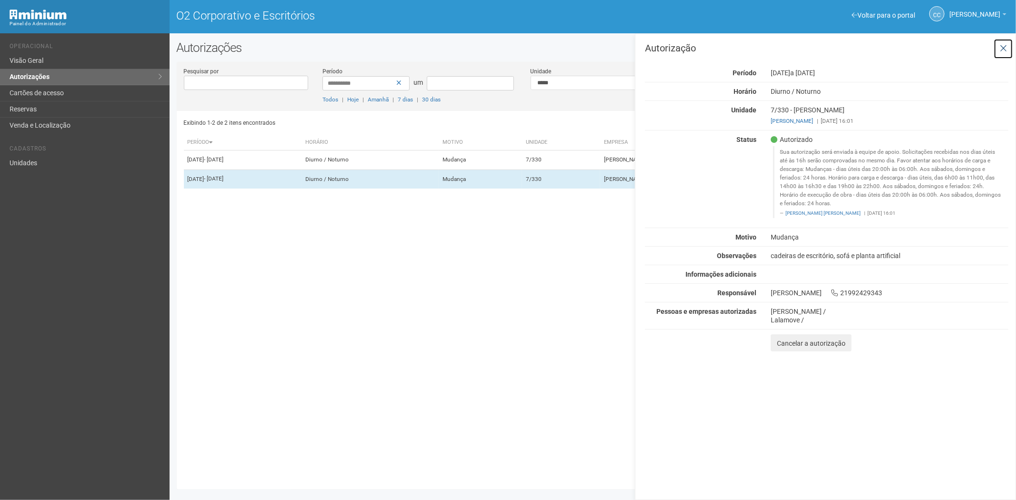
click at [1002, 46] on icon at bounding box center [1002, 49] width 7 height 10
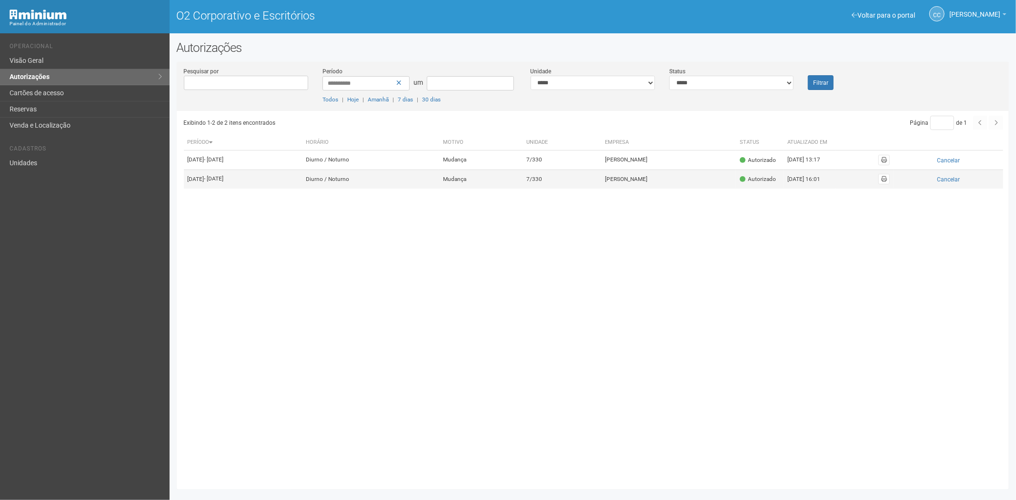
click at [597, 189] on td "7/330" at bounding box center [562, 179] width 79 height 19
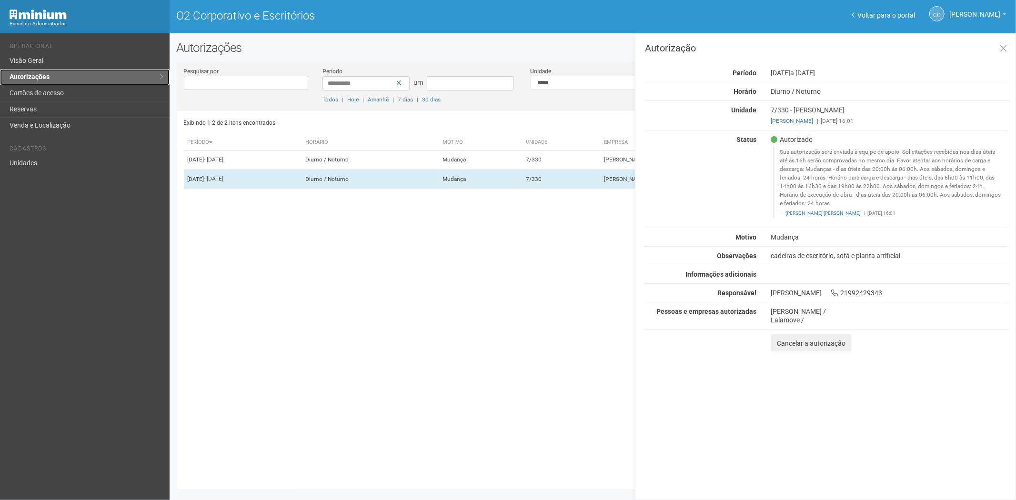
click at [49, 83] on link "Autorizações" at bounding box center [85, 77] width 170 height 16
click at [51, 87] on link "Cartões de acesso" at bounding box center [85, 93] width 170 height 16
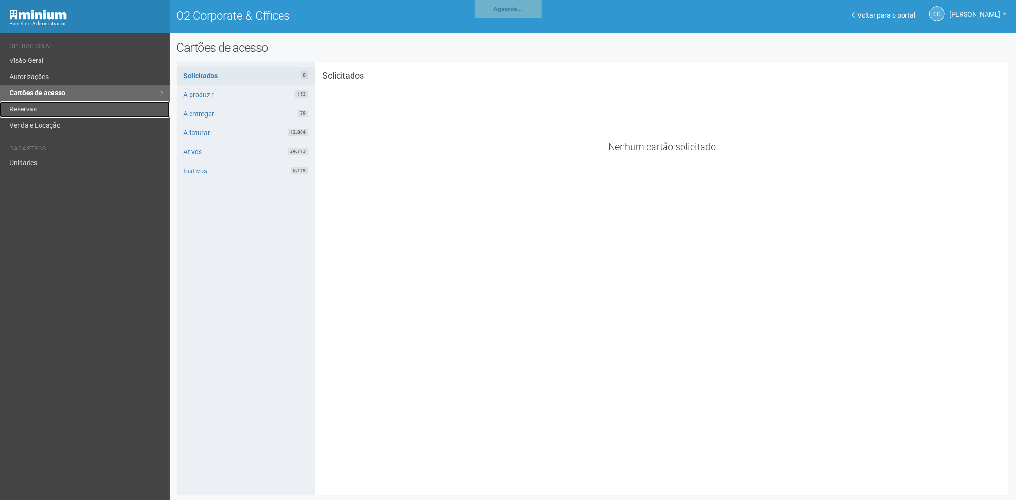
click at [59, 112] on link "Reservas" at bounding box center [85, 109] width 170 height 16
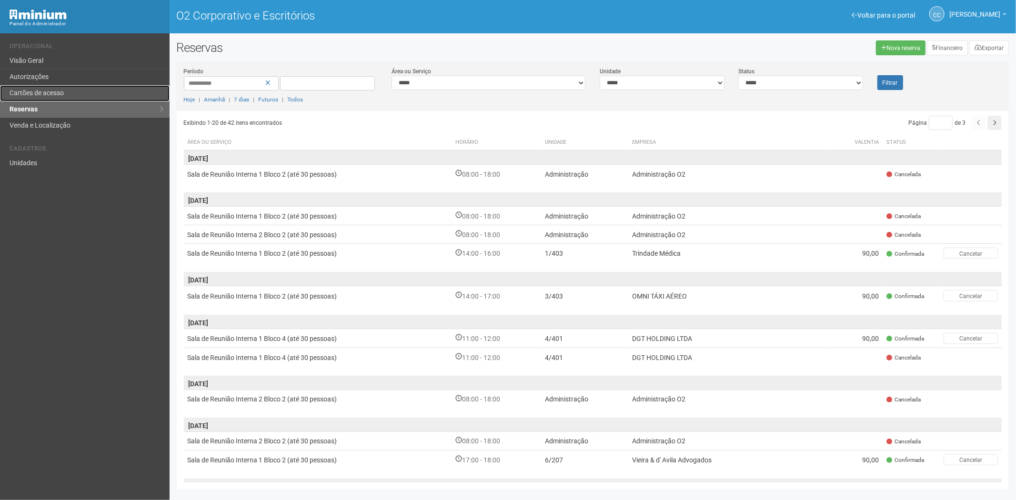
click at [58, 90] on font "Cartões de acesso" at bounding box center [37, 93] width 54 height 8
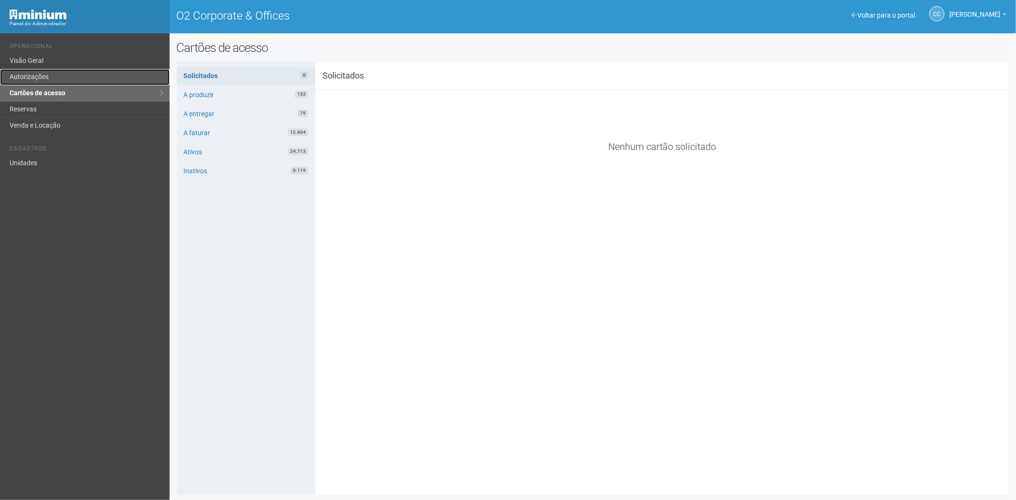
click at [26, 77] on link "Autorizações" at bounding box center [85, 77] width 170 height 16
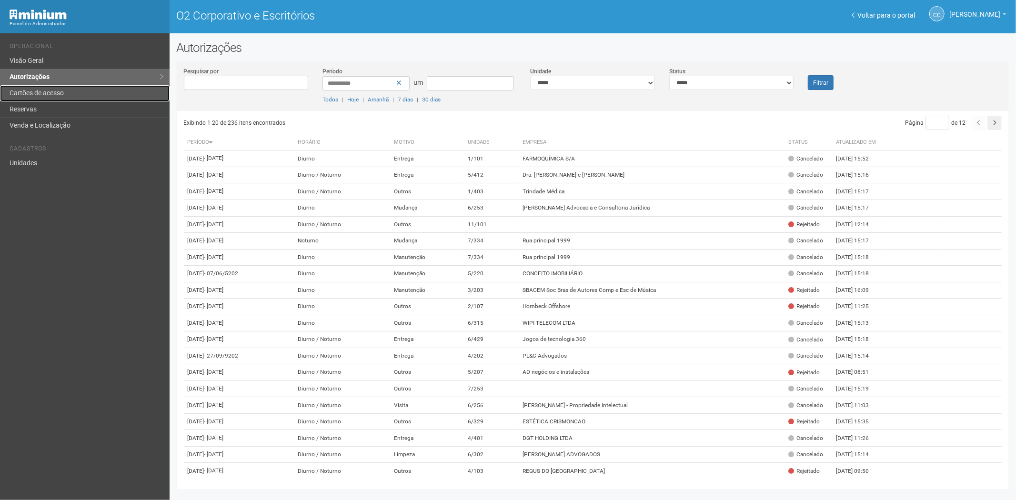
click at [30, 89] on font "Cartões de acesso" at bounding box center [37, 93] width 54 height 8
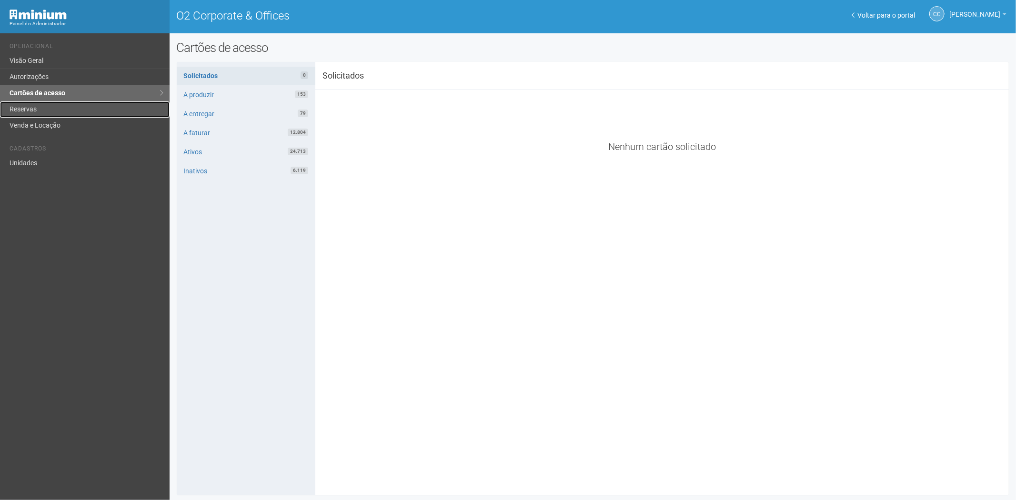
click at [25, 113] on link "Reservas" at bounding box center [85, 109] width 170 height 16
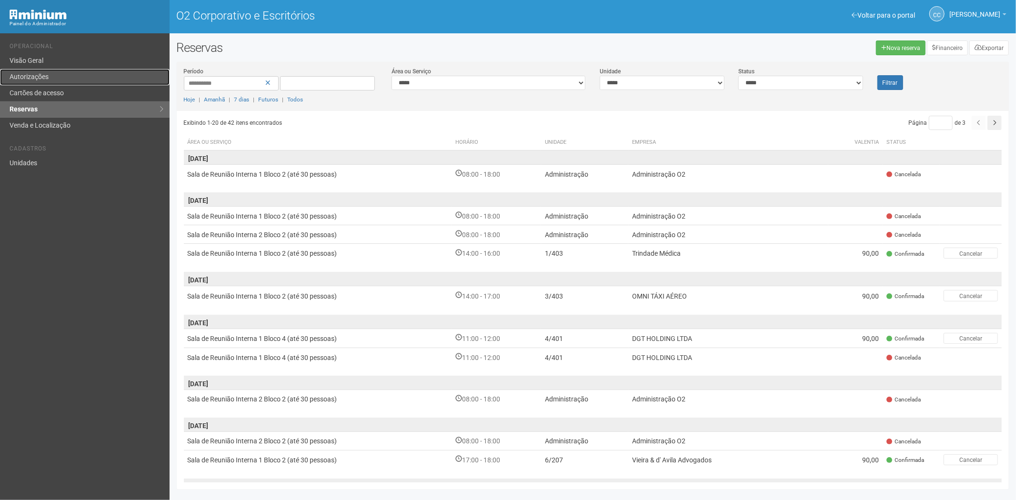
click at [39, 77] on font "Autorizações" at bounding box center [29, 77] width 39 height 8
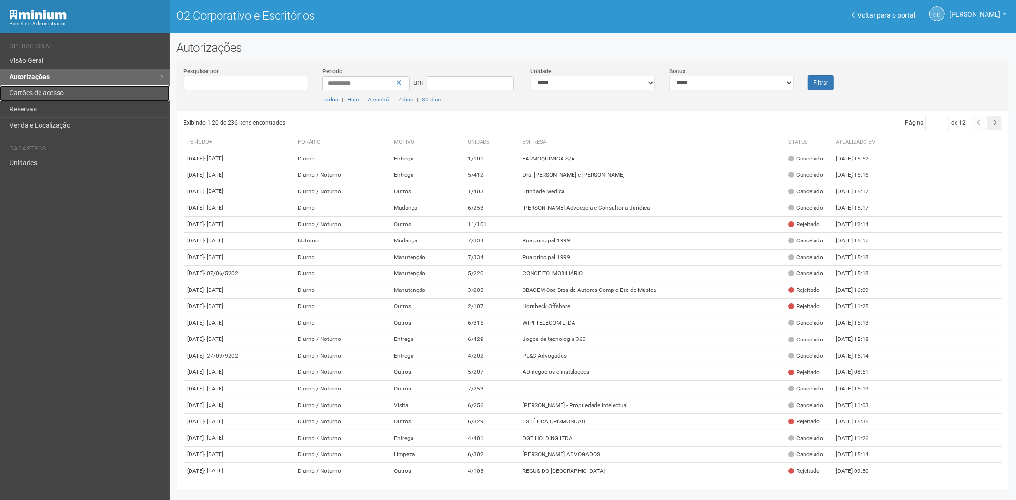
click at [40, 94] on font "Cartões de acesso" at bounding box center [37, 93] width 54 height 8
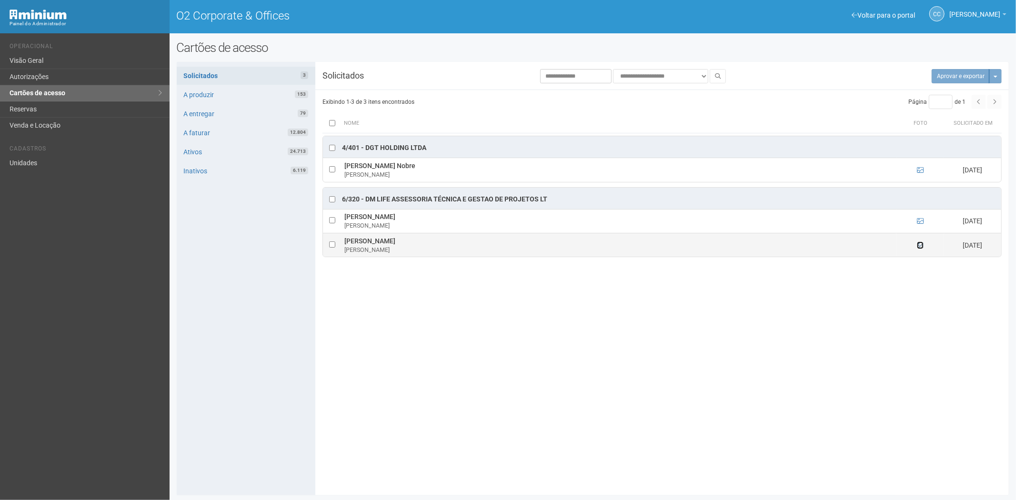
click at [919, 247] on icon at bounding box center [920, 245] width 7 height 7
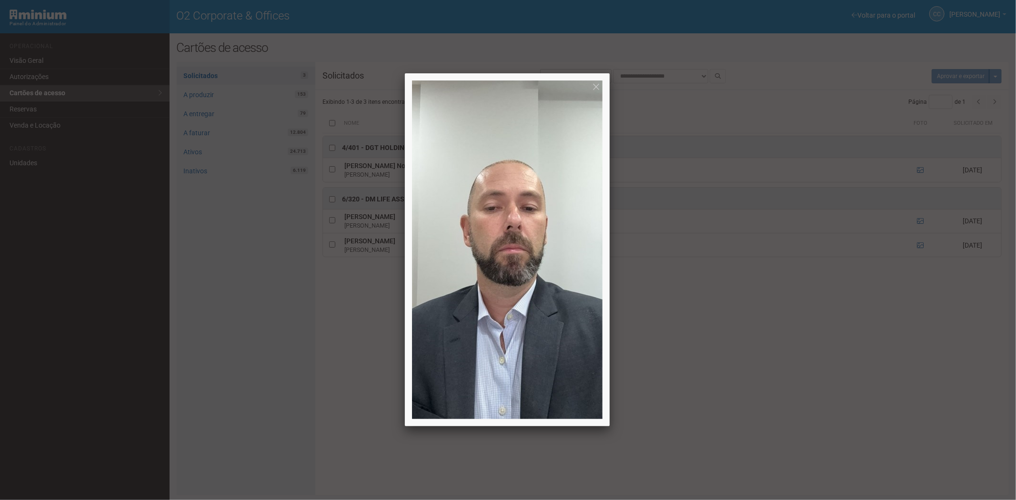
click at [918, 247] on div at bounding box center [508, 250] width 1016 height 500
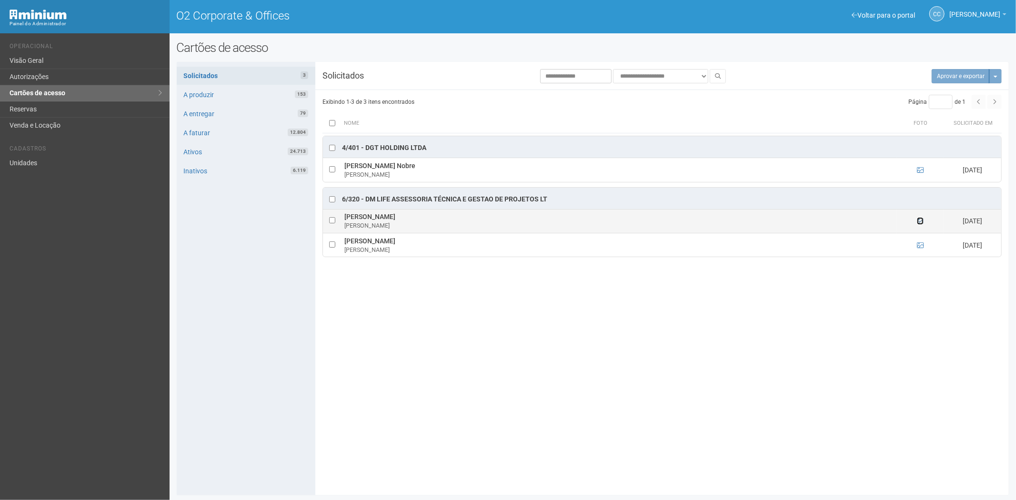
click at [921, 222] on icon at bounding box center [920, 221] width 7 height 7
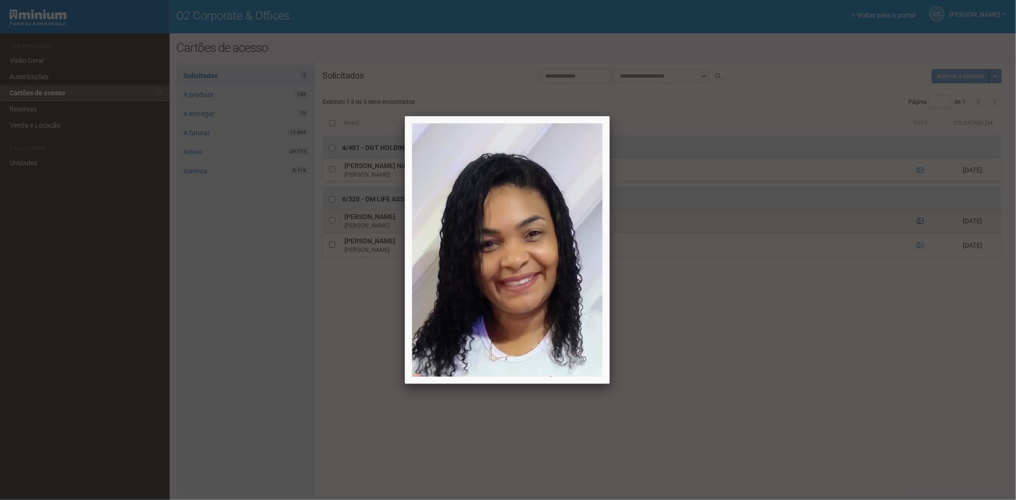
click at [921, 222] on div at bounding box center [508, 250] width 1016 height 500
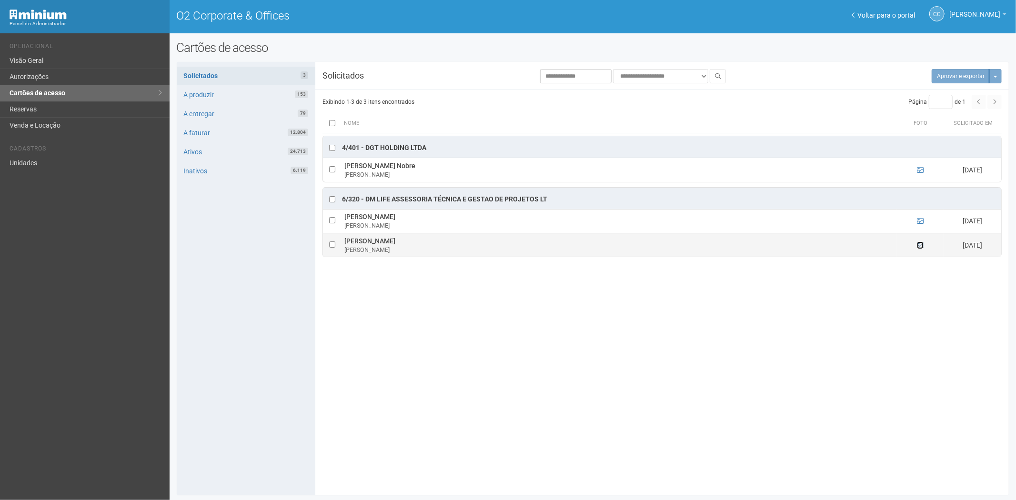
click at [918, 246] on icon at bounding box center [920, 245] width 7 height 7
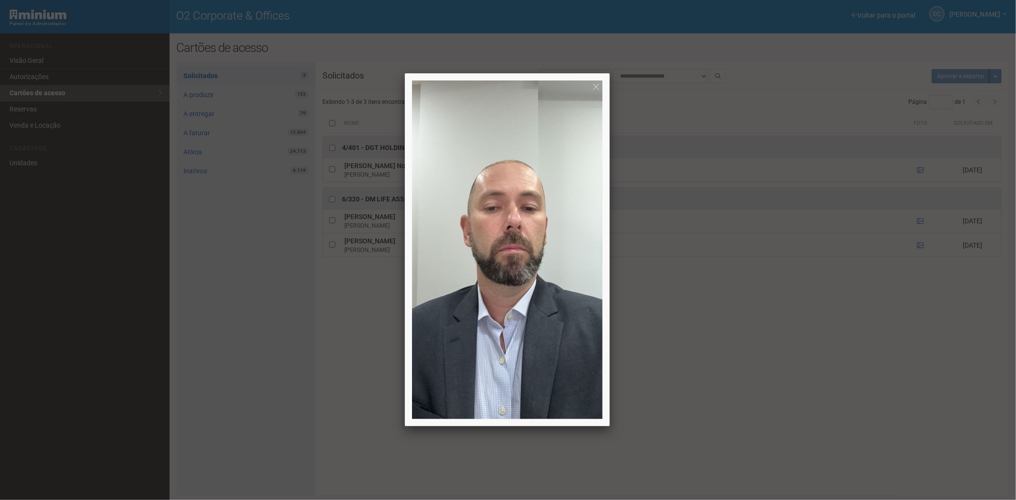
click at [830, 353] on div at bounding box center [508, 250] width 1016 height 500
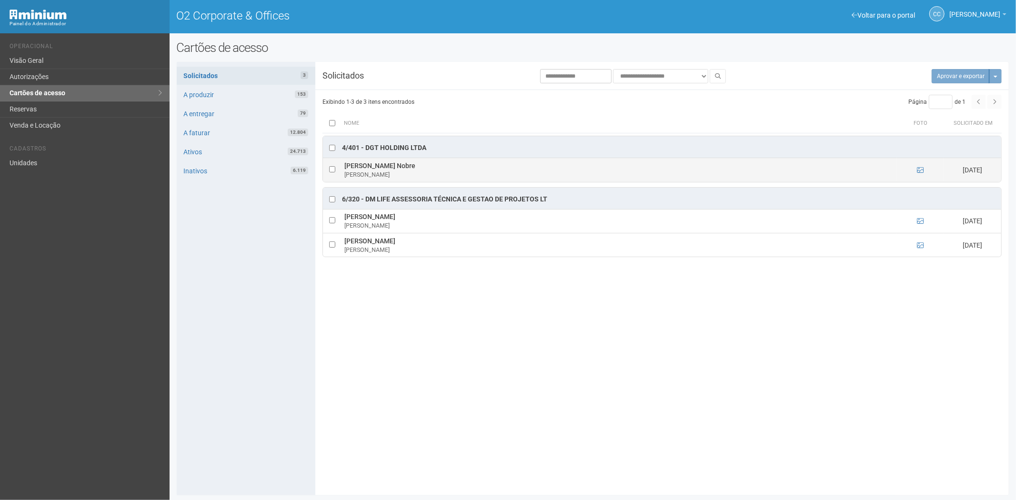
click at [924, 168] on td at bounding box center [920, 170] width 48 height 24
click at [917, 167] on link at bounding box center [920, 170] width 7 height 8
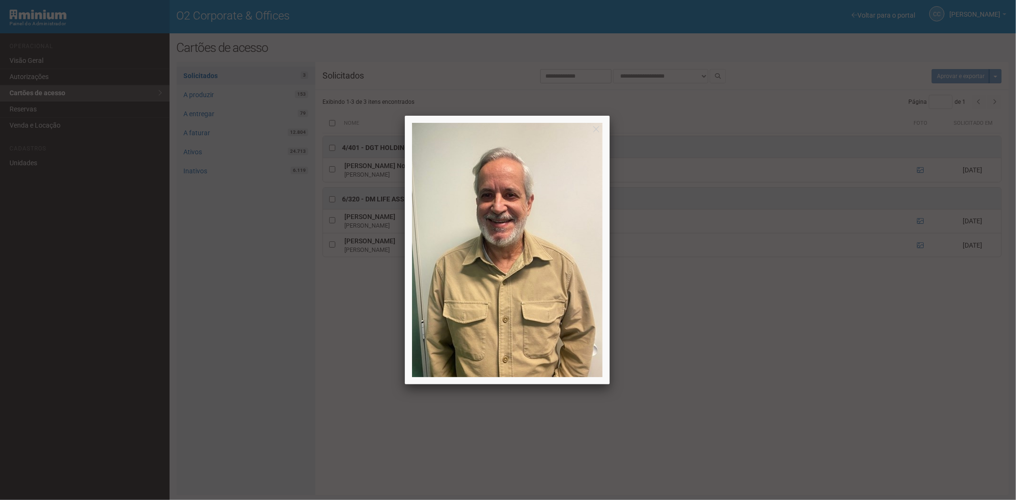
click at [780, 366] on div at bounding box center [508, 250] width 1016 height 500
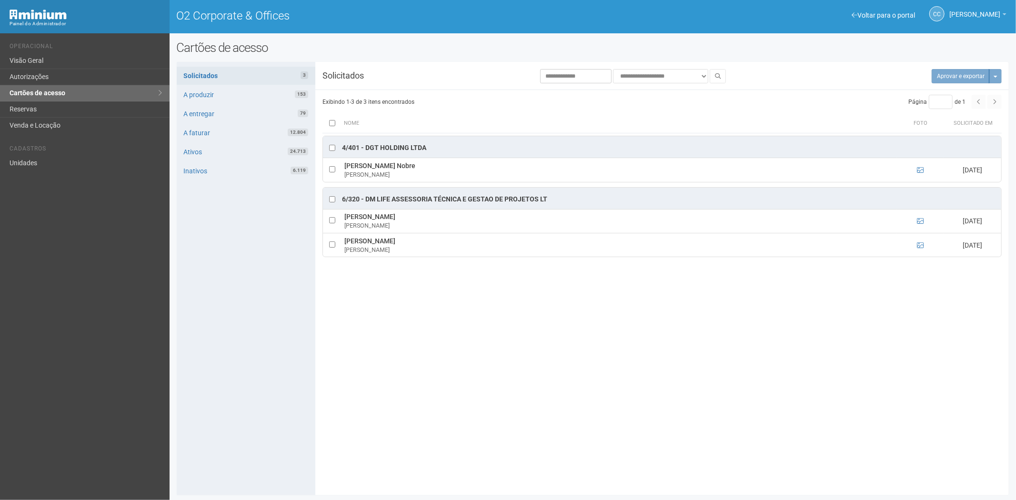
click at [334, 129] on th at bounding box center [331, 123] width 19 height 19
click at [941, 70] on button "Aprovar e exportar 3" at bounding box center [955, 76] width 68 height 14
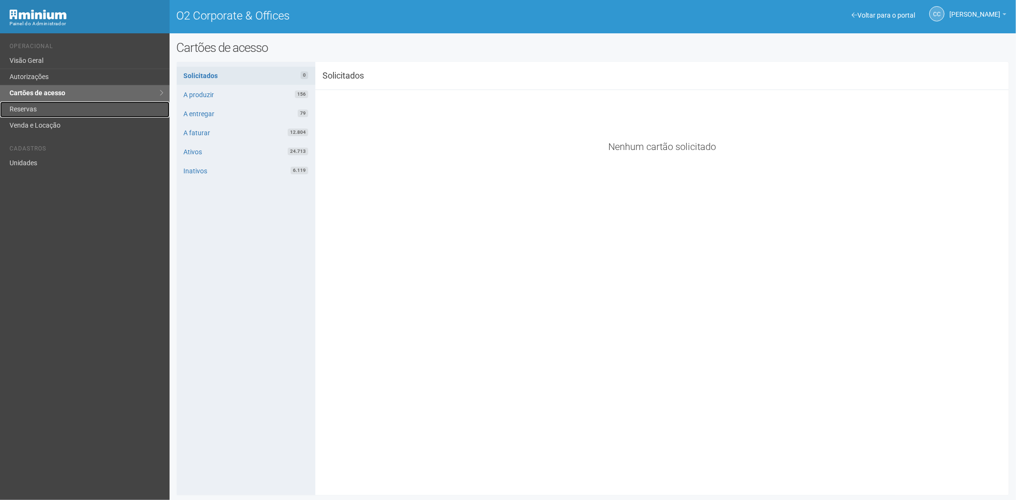
click at [86, 106] on link "Reservas" at bounding box center [85, 109] width 170 height 16
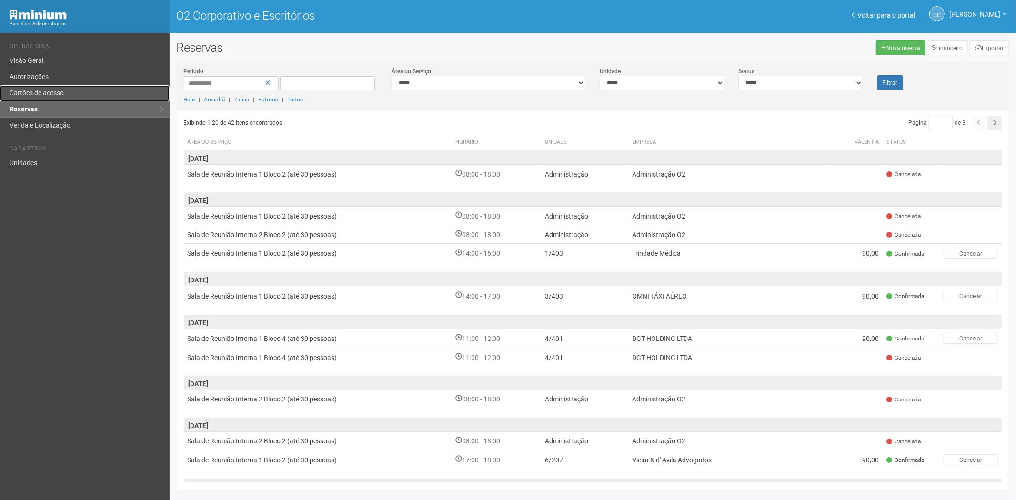
click at [48, 92] on font "Cartões de acesso" at bounding box center [37, 93] width 54 height 8
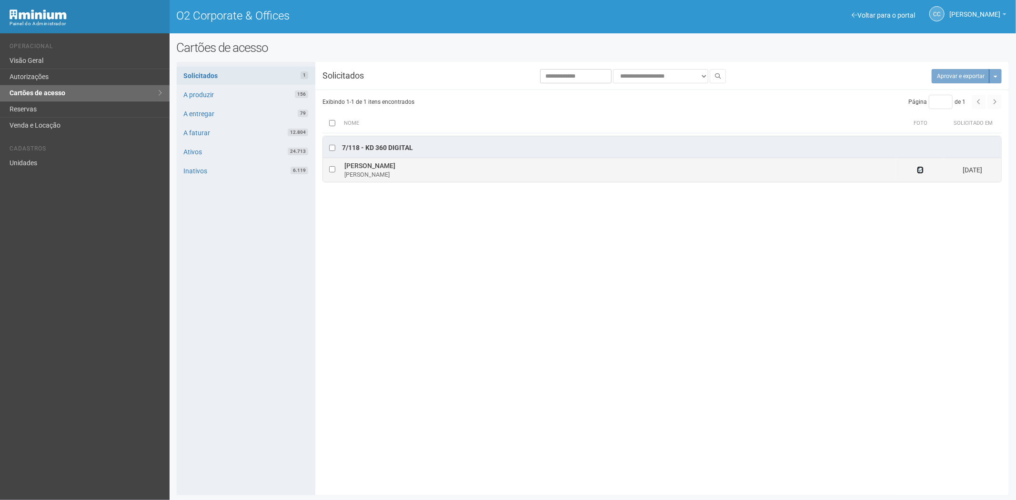
click at [921, 170] on icon at bounding box center [920, 170] width 7 height 7
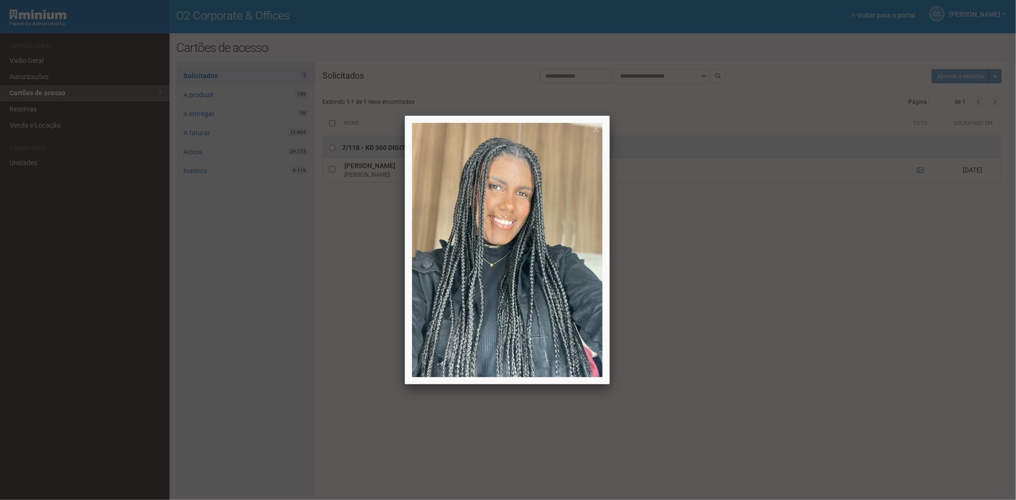
click at [662, 339] on div at bounding box center [508, 250] width 1016 height 500
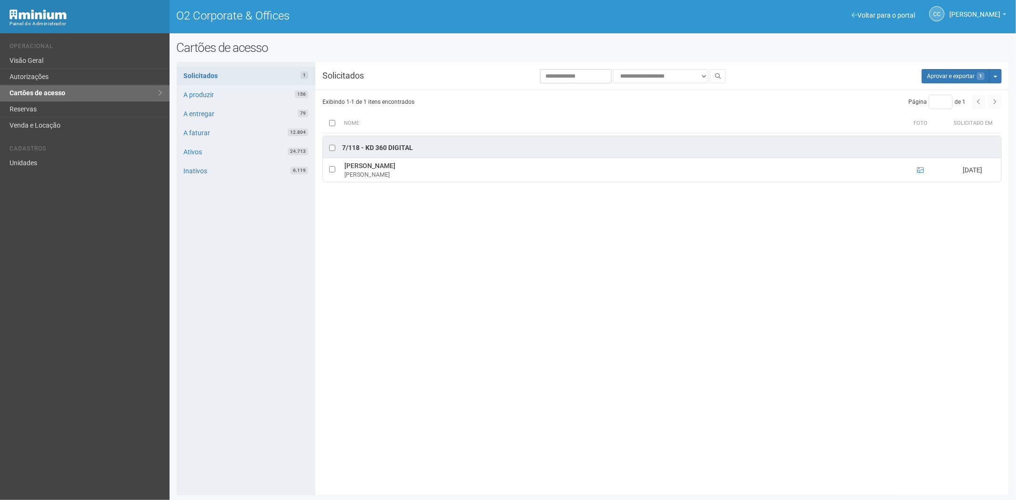
click at [916, 70] on div "Aprovar e exportar 1 Mais opções Mais opções Rejeitar solicitações" at bounding box center [921, 76] width 173 height 14
click at [962, 69] on button "Aprovar e exportar 1" at bounding box center [955, 76] width 68 height 14
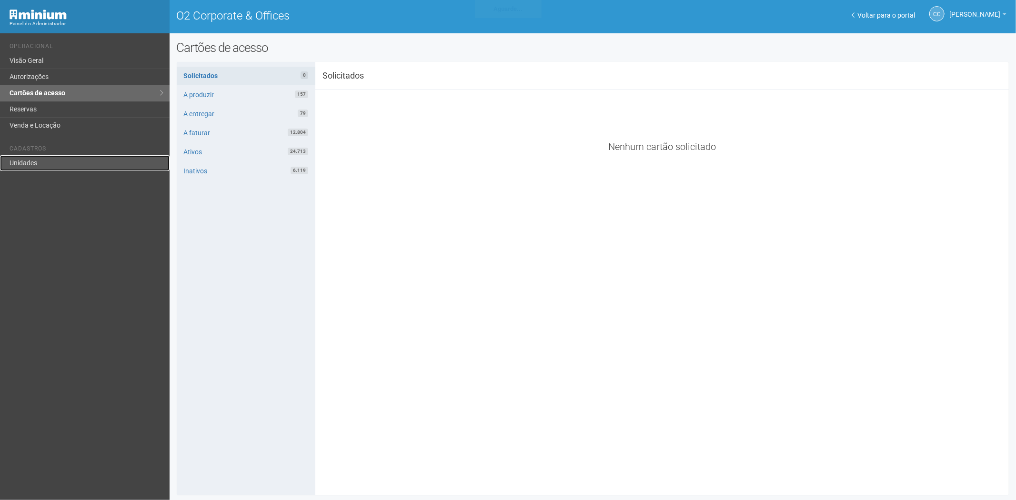
click at [39, 160] on link "Unidades" at bounding box center [85, 163] width 170 height 16
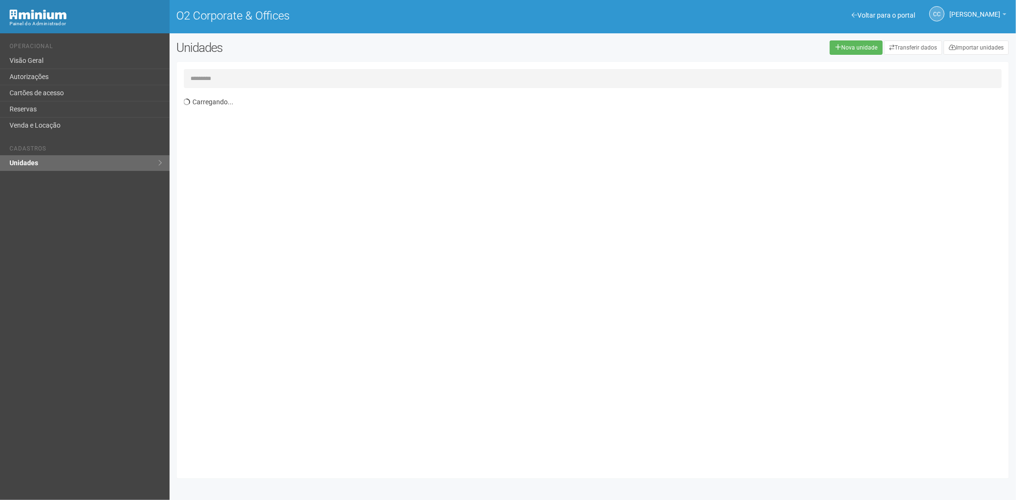
click at [249, 76] on input "text" at bounding box center [593, 78] width 818 height 19
type input "**"
type input "*"
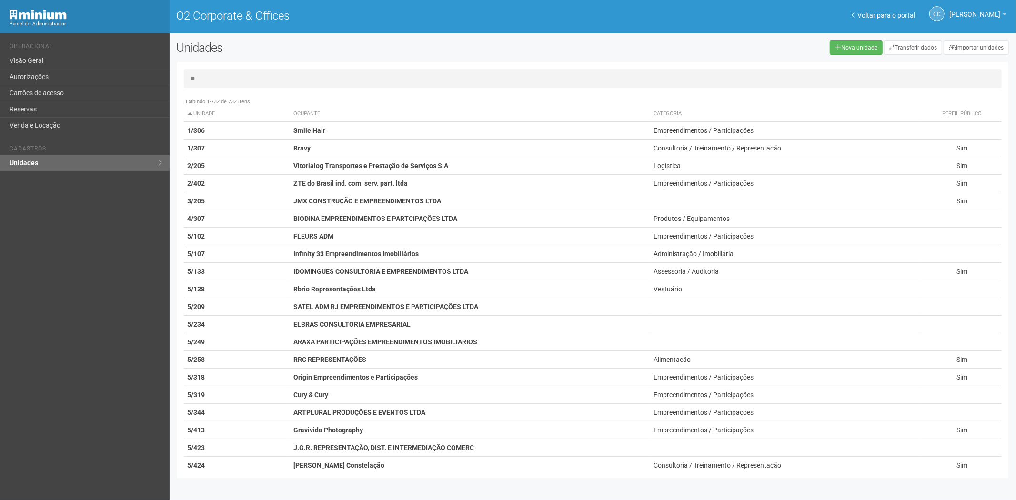
type input "*"
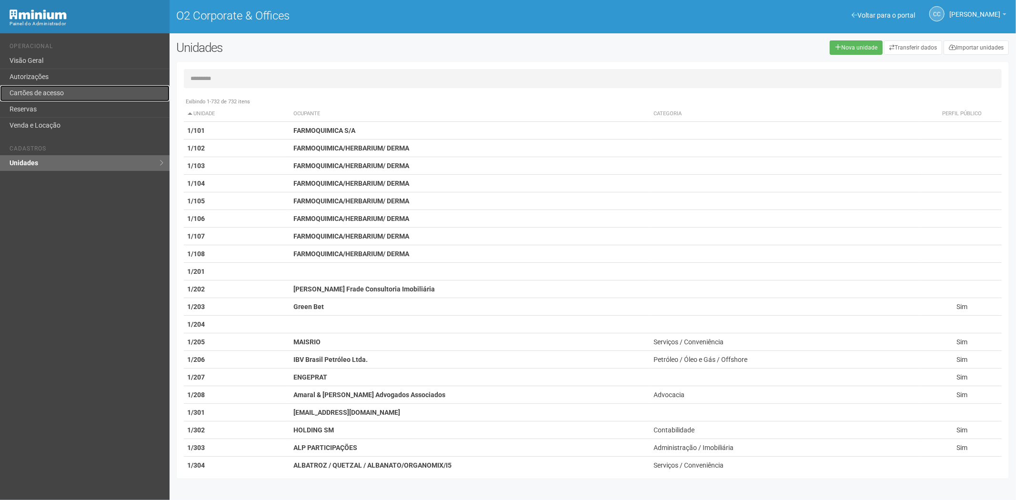
click at [50, 92] on link "Cartões de acesso" at bounding box center [85, 93] width 170 height 16
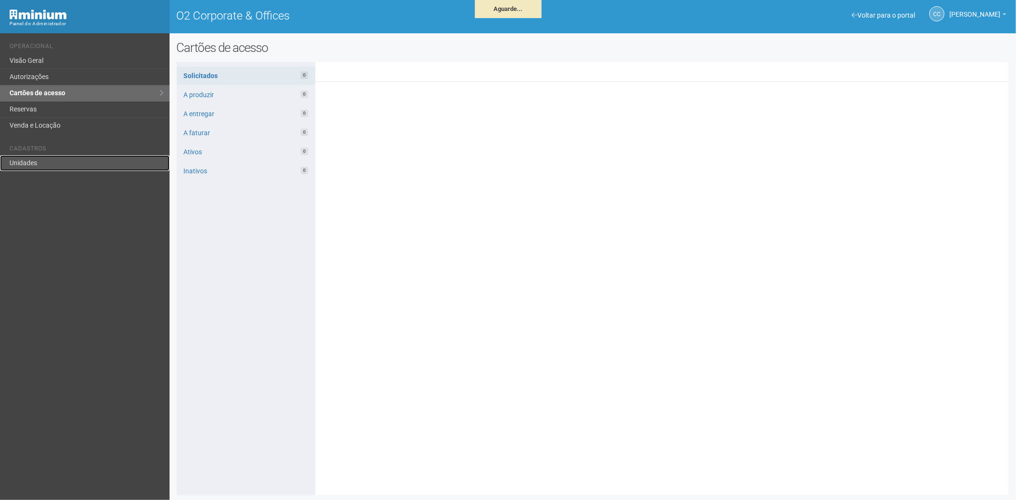
click at [51, 161] on link "Unidades" at bounding box center [85, 163] width 170 height 16
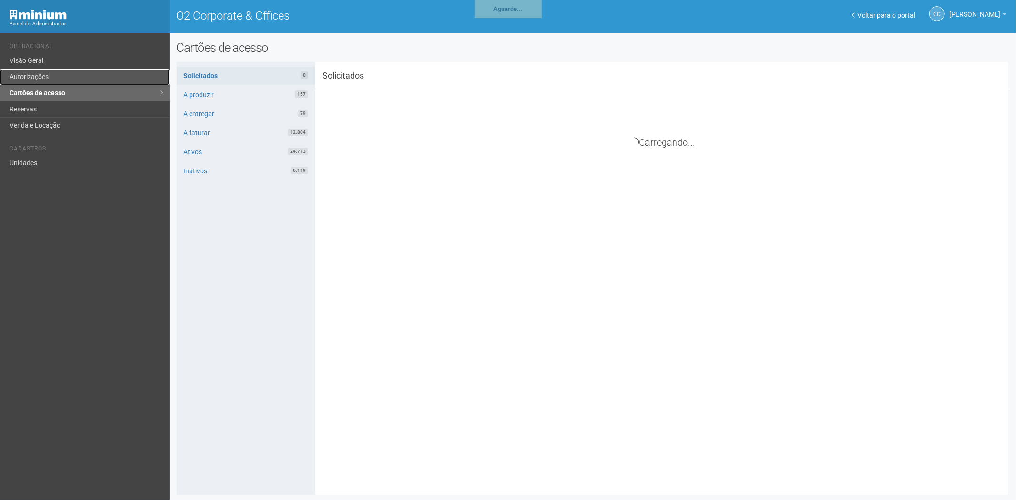
click at [53, 70] on link "Autorizações" at bounding box center [85, 77] width 170 height 16
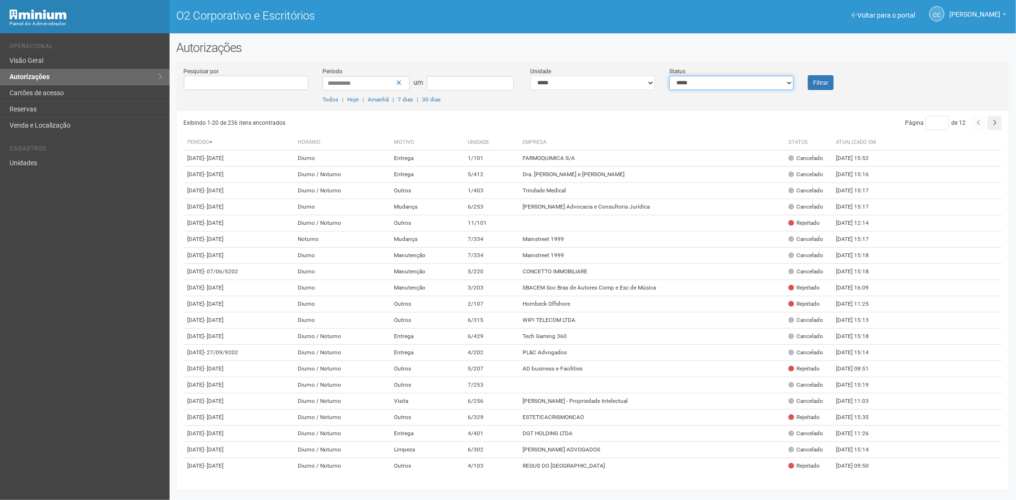
drag, startPoint x: 702, startPoint y: 81, endPoint x: 697, endPoint y: 85, distance: 6.6
click at [702, 81] on select "**********" at bounding box center [731, 83] width 124 height 14
click at [584, 76] on select "**********" at bounding box center [592, 83] width 124 height 14
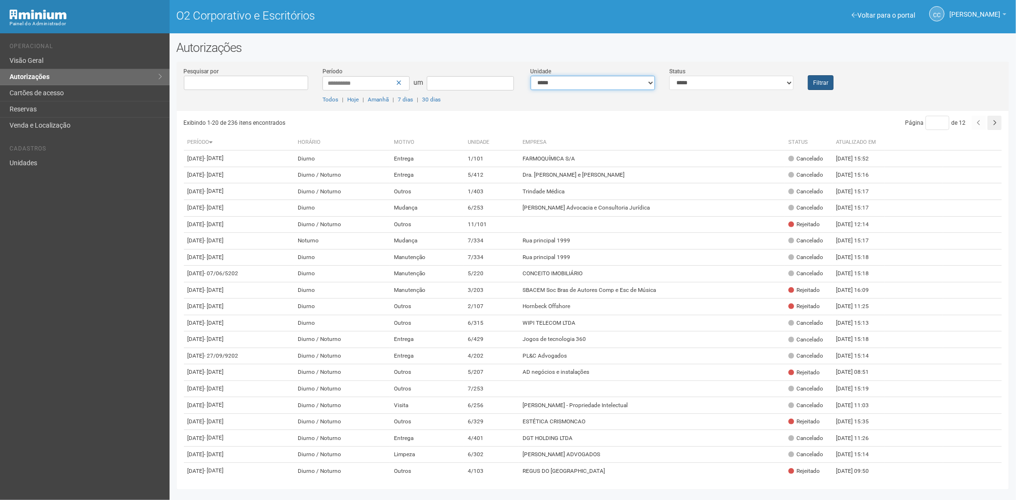
select select "**********"
click at [824, 81] on font "Filtrar" at bounding box center [820, 83] width 15 height 7
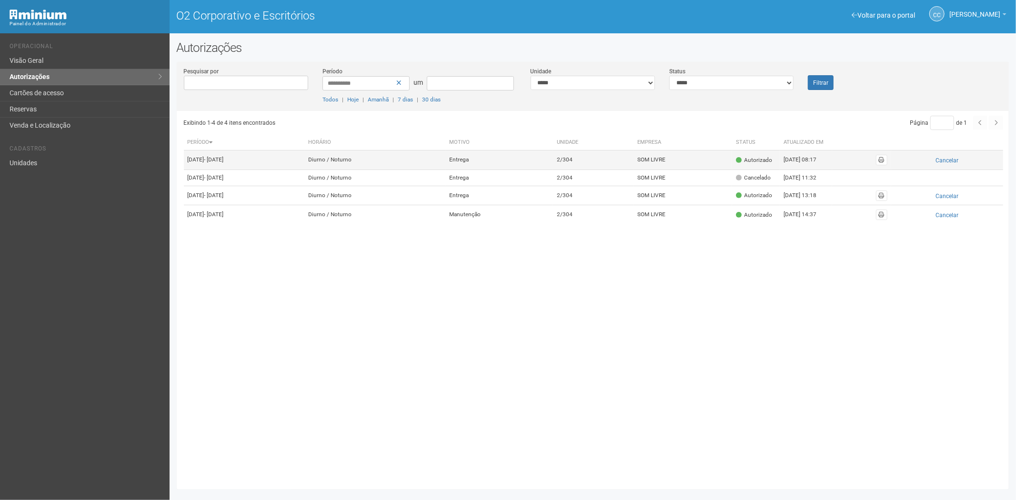
click at [741, 163] on span at bounding box center [739, 160] width 6 height 6
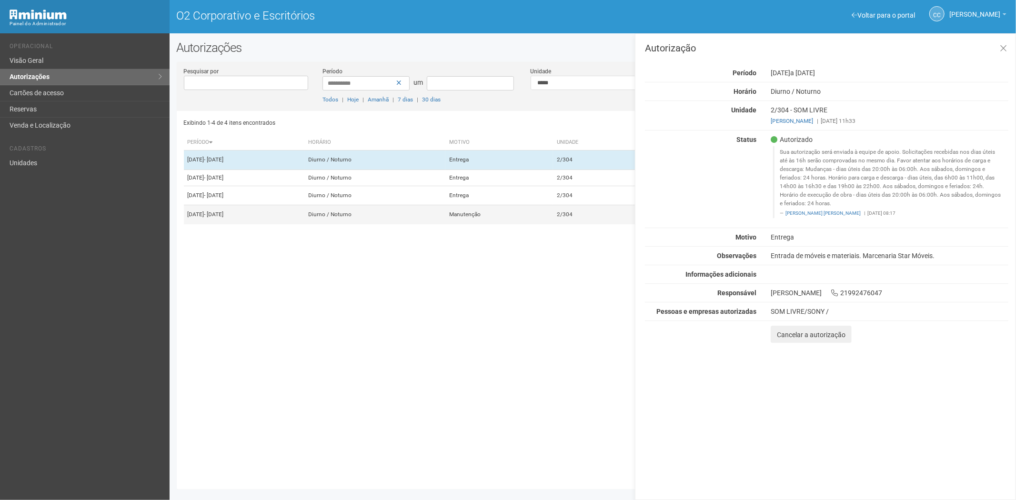
click at [541, 224] on td "Manutenção" at bounding box center [499, 214] width 108 height 19
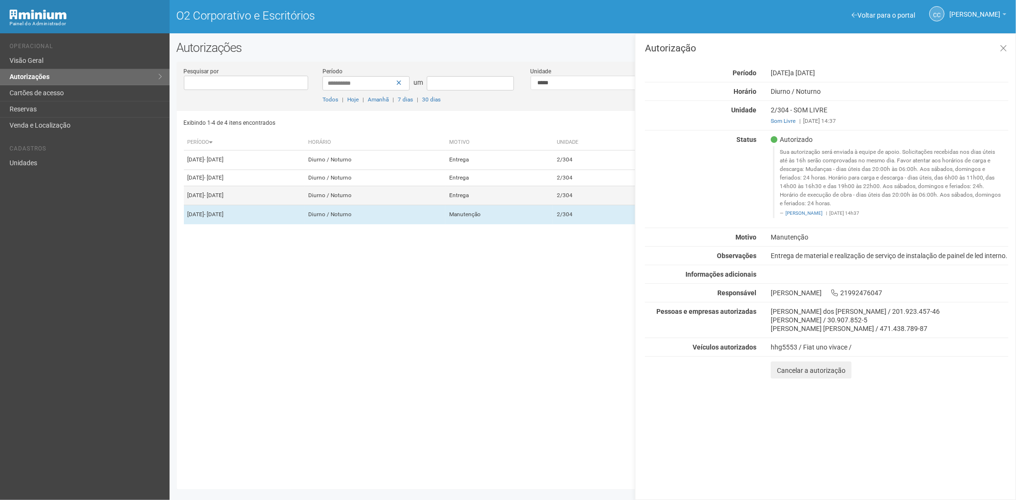
click at [553, 205] on td "Entrega" at bounding box center [499, 195] width 108 height 19
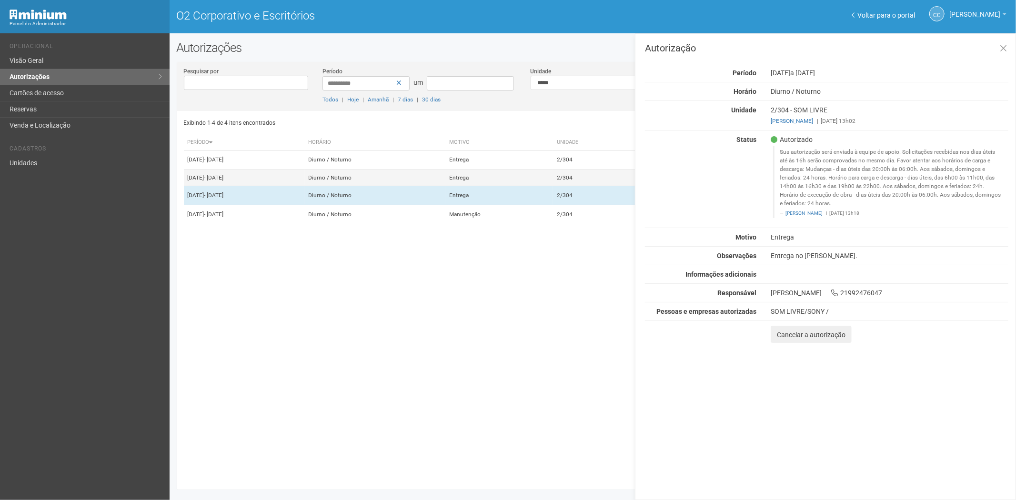
click at [553, 184] on td "Entrega" at bounding box center [499, 178] width 108 height 17
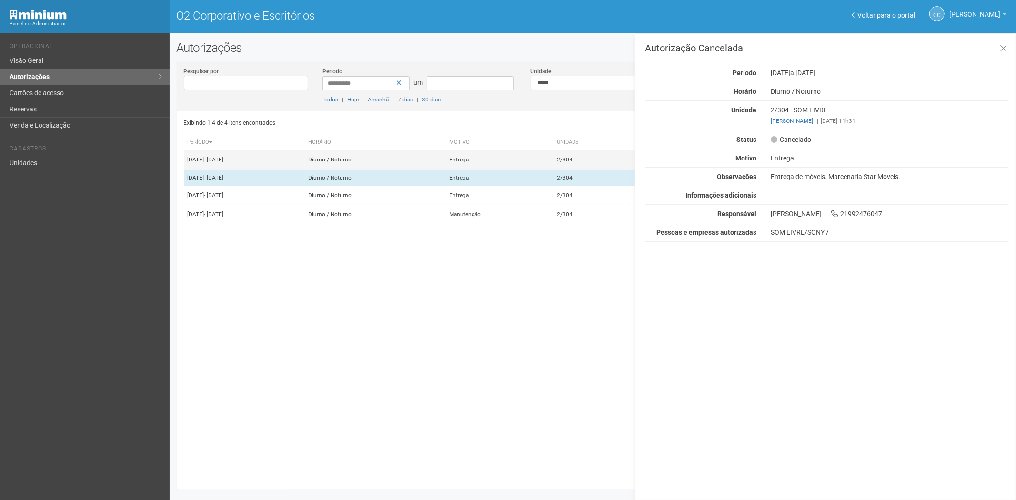
click at [553, 166] on td "Entrega" at bounding box center [499, 159] width 108 height 19
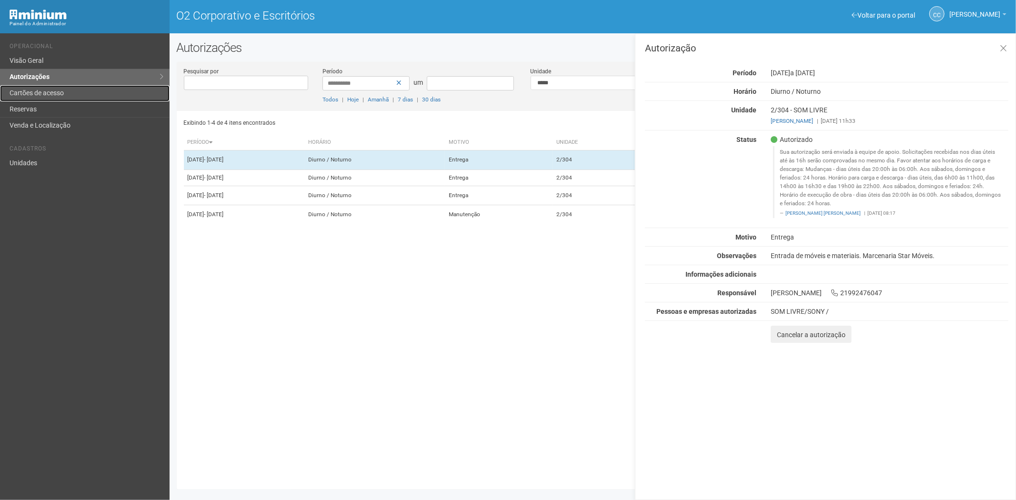
click at [39, 89] on font "Cartões de acesso" at bounding box center [37, 93] width 54 height 8
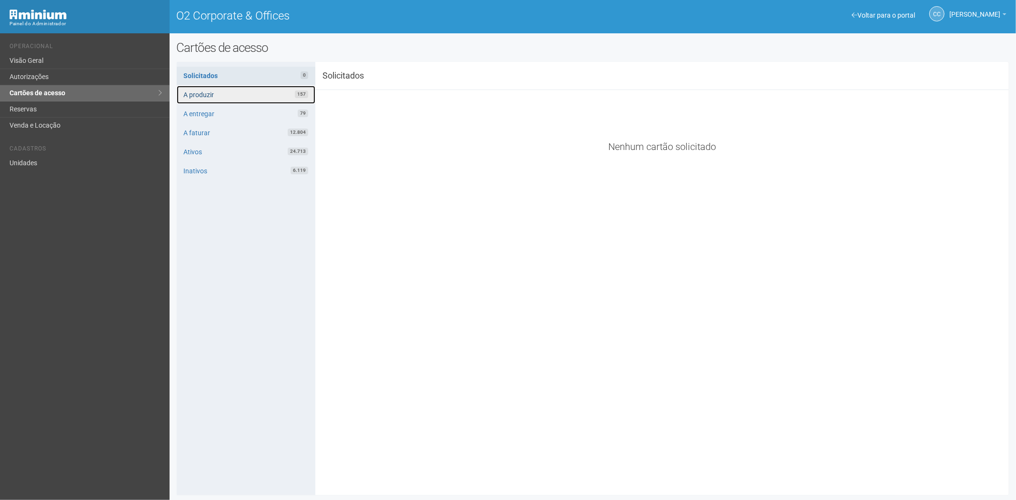
click at [233, 96] on link "A produzir 157" at bounding box center [246, 95] width 139 height 18
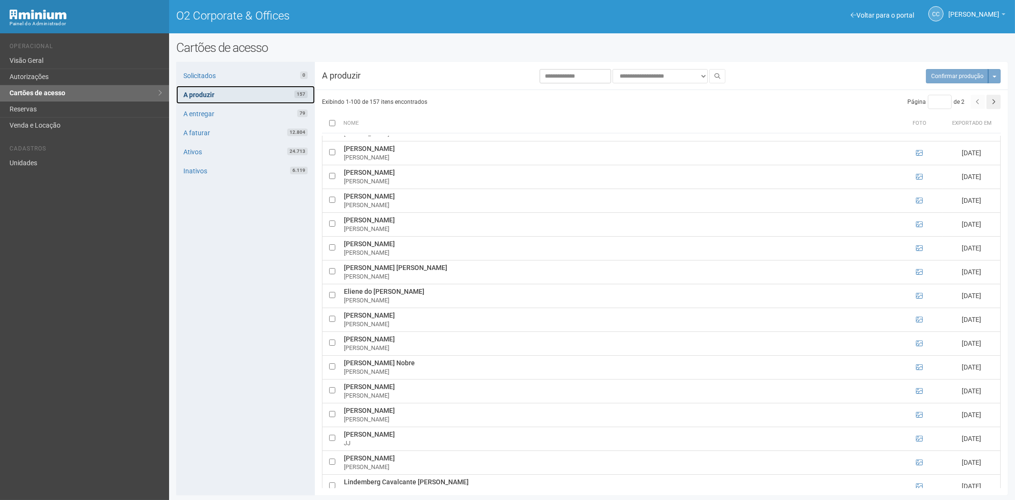
scroll to position [2668, 0]
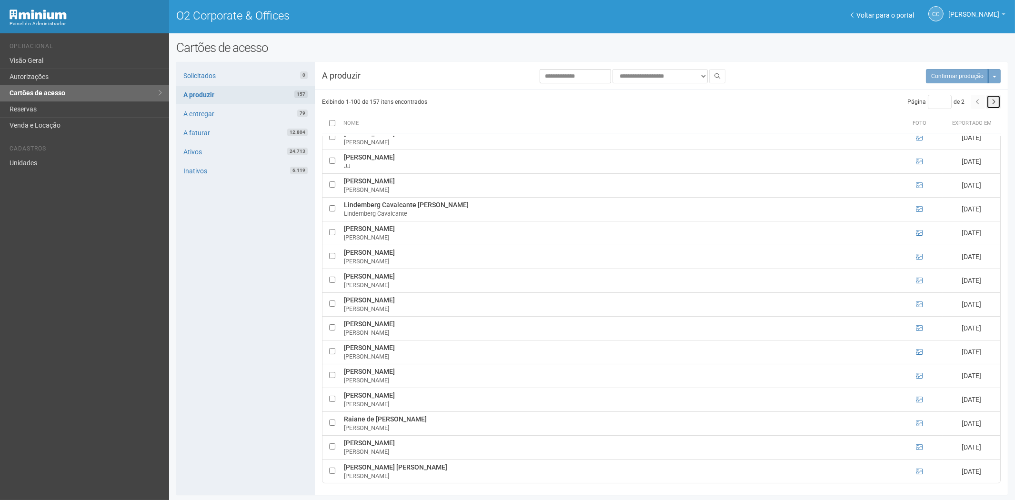
click at [989, 102] on button "button" at bounding box center [993, 102] width 14 height 14
type input "*"
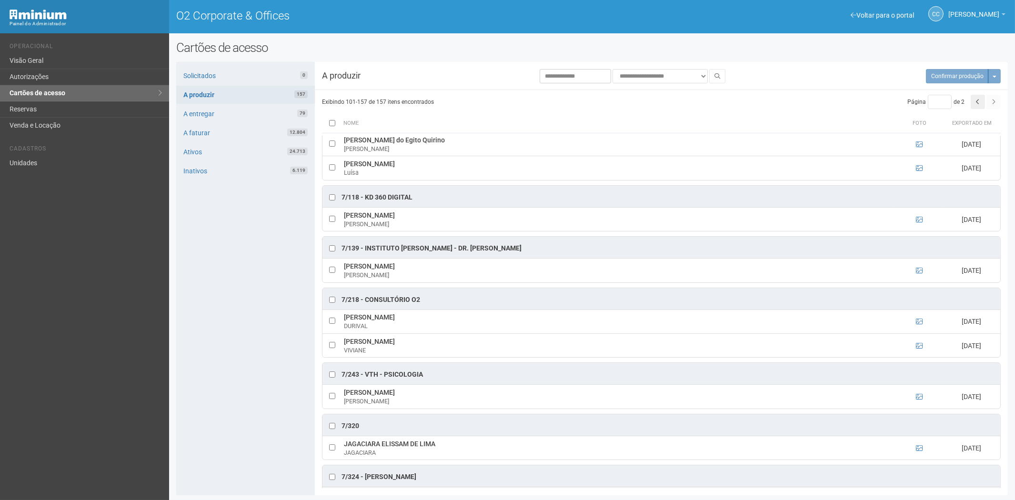
scroll to position [1602, 0]
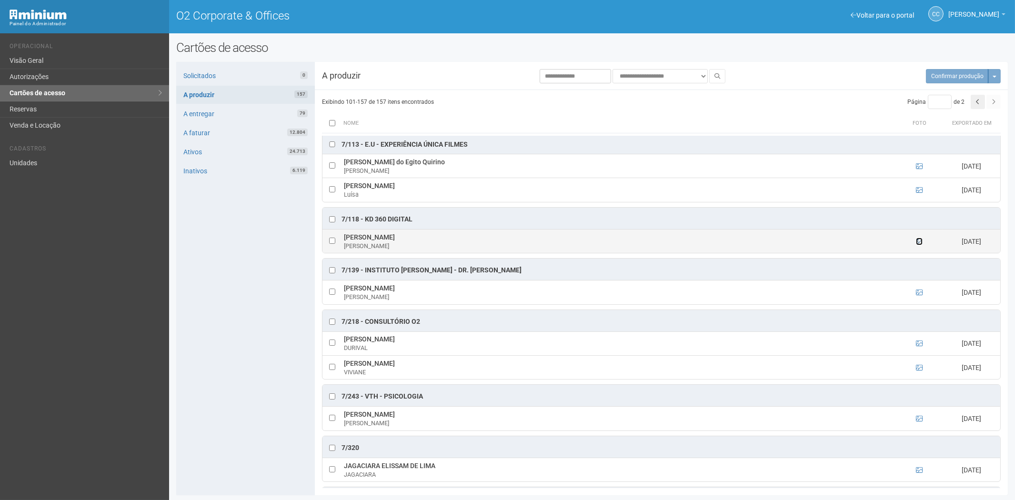
click at [919, 245] on icon at bounding box center [919, 241] width 7 height 7
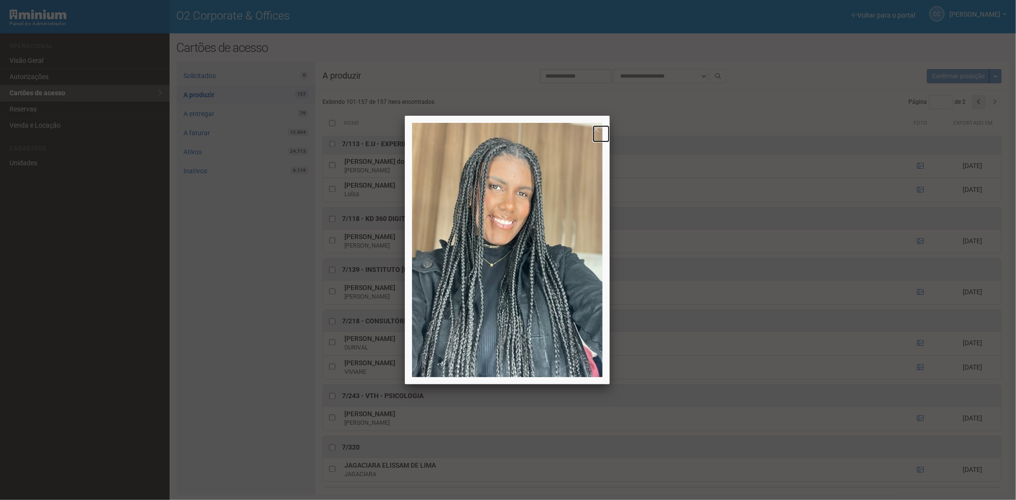
click at [594, 130] on link at bounding box center [600, 133] width 17 height 17
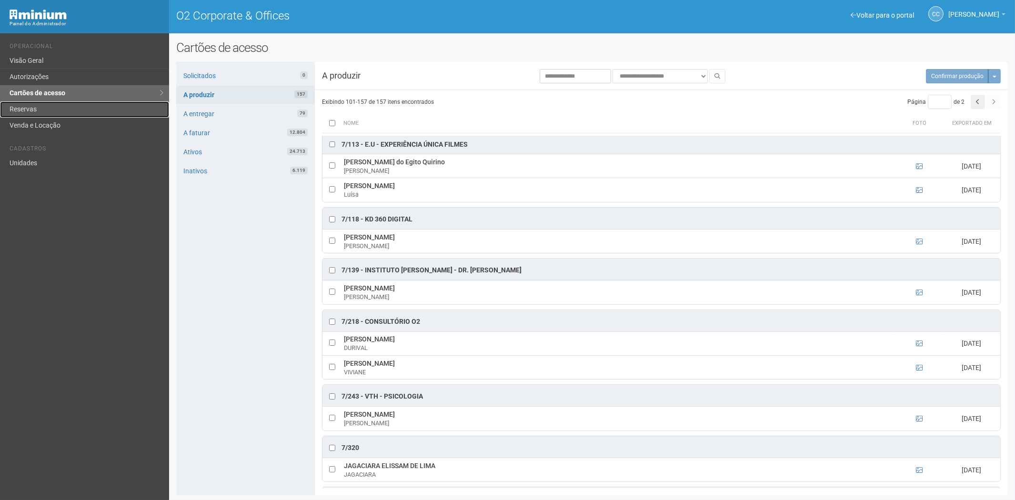
click at [11, 106] on link "Reservas" at bounding box center [84, 109] width 169 height 16
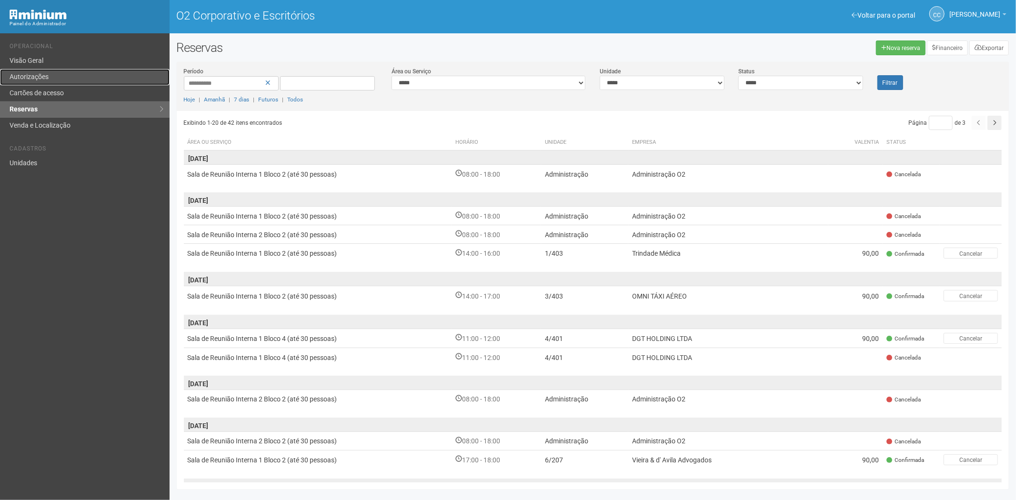
click at [59, 79] on link "Autorizações" at bounding box center [85, 77] width 170 height 16
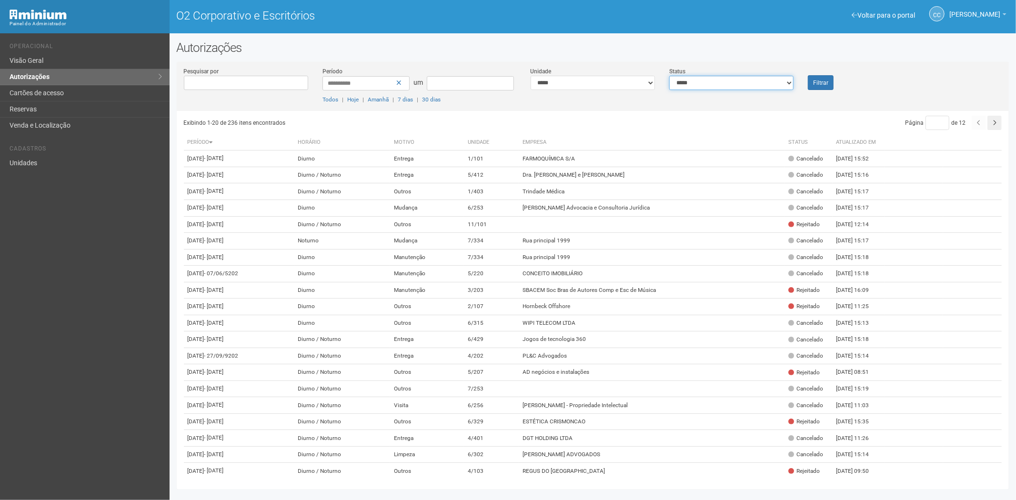
click at [693, 80] on select "**********" at bounding box center [731, 83] width 124 height 14
select select "*"
click at [669, 76] on select "**********" at bounding box center [731, 83] width 124 height 14
click at [813, 82] on font "Filtrar" at bounding box center [820, 83] width 15 height 7
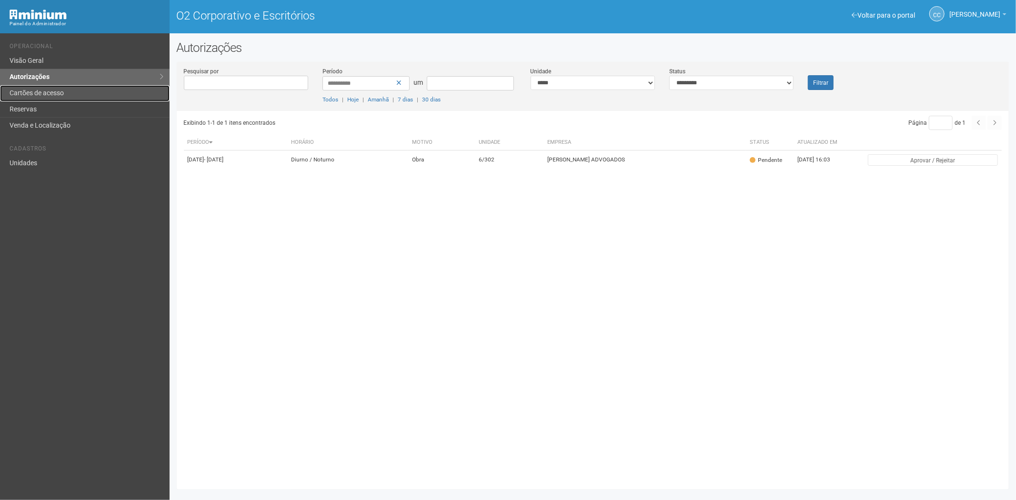
click at [36, 86] on link "Cartões de acesso" at bounding box center [85, 93] width 170 height 16
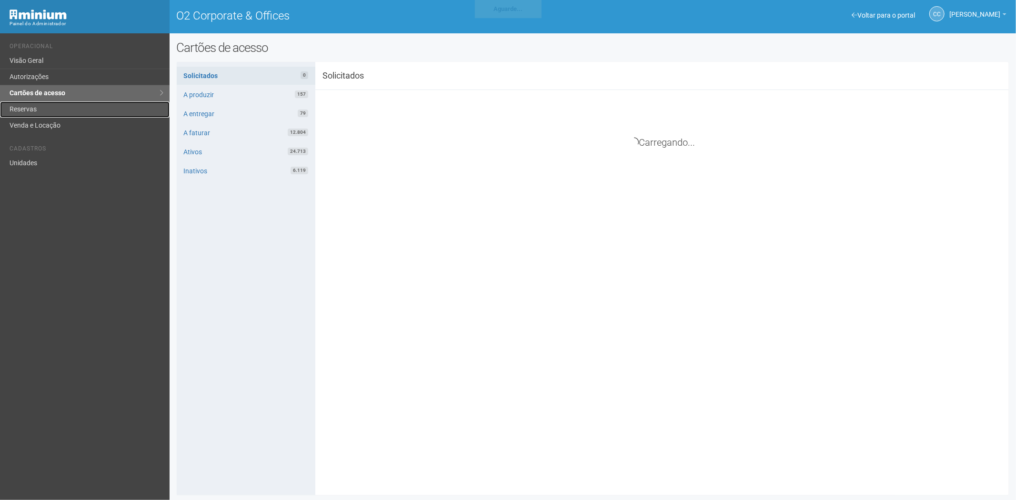
click at [54, 111] on link "Reservas" at bounding box center [85, 109] width 170 height 16
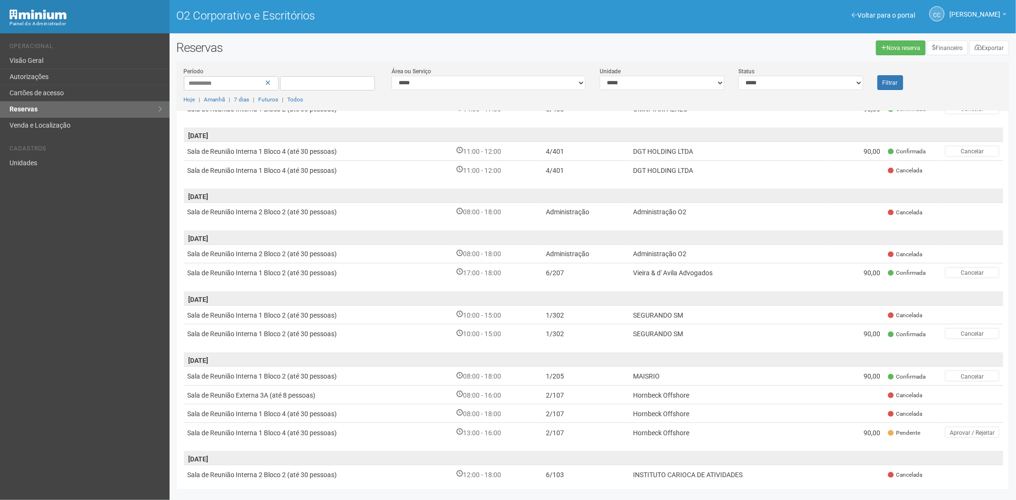
scroll to position [211, 0]
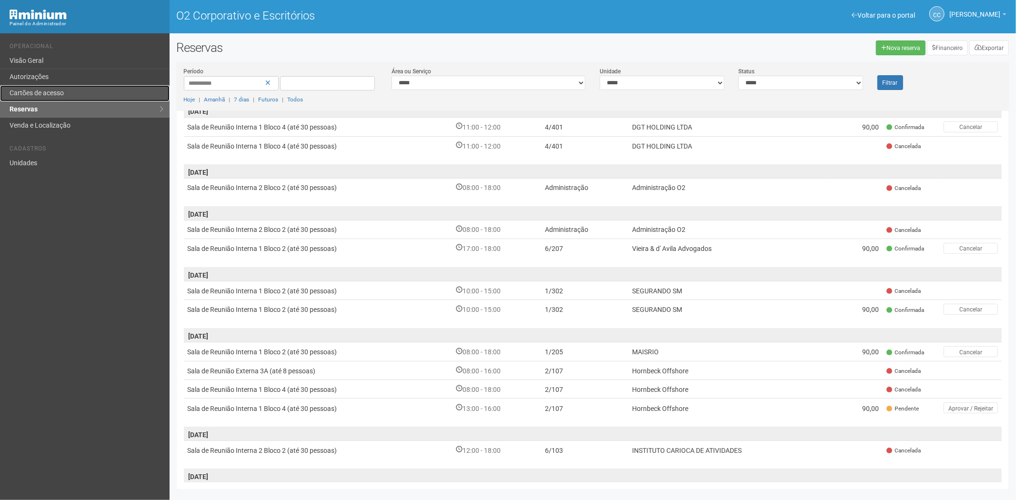
click at [45, 89] on font "Cartões de acesso" at bounding box center [37, 93] width 54 height 8
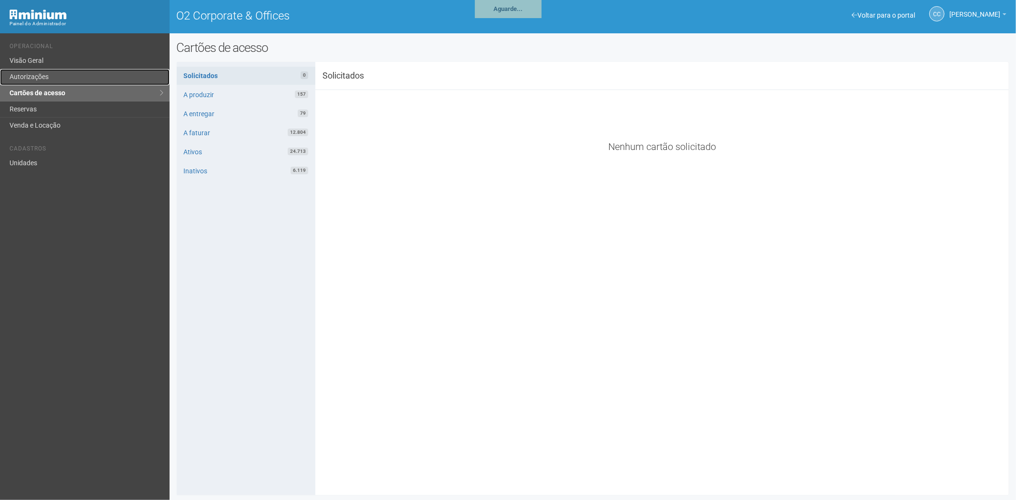
click at [31, 75] on link "Autorizações" at bounding box center [85, 77] width 170 height 16
